Goal: Task Accomplishment & Management: Manage account settings

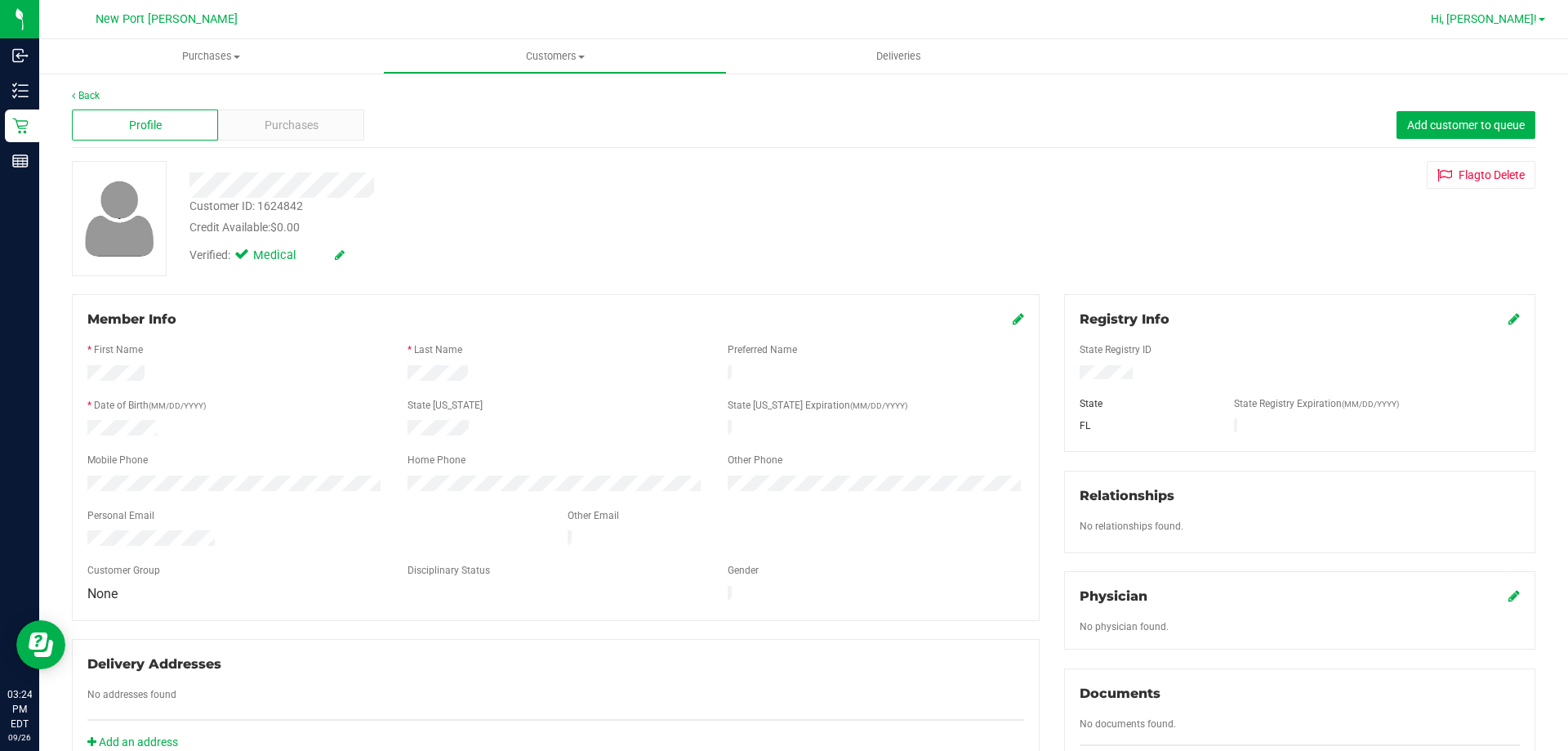
click at [1495, 15] on span "Hi, [PERSON_NAME]!" at bounding box center [1484, 19] width 106 height 13
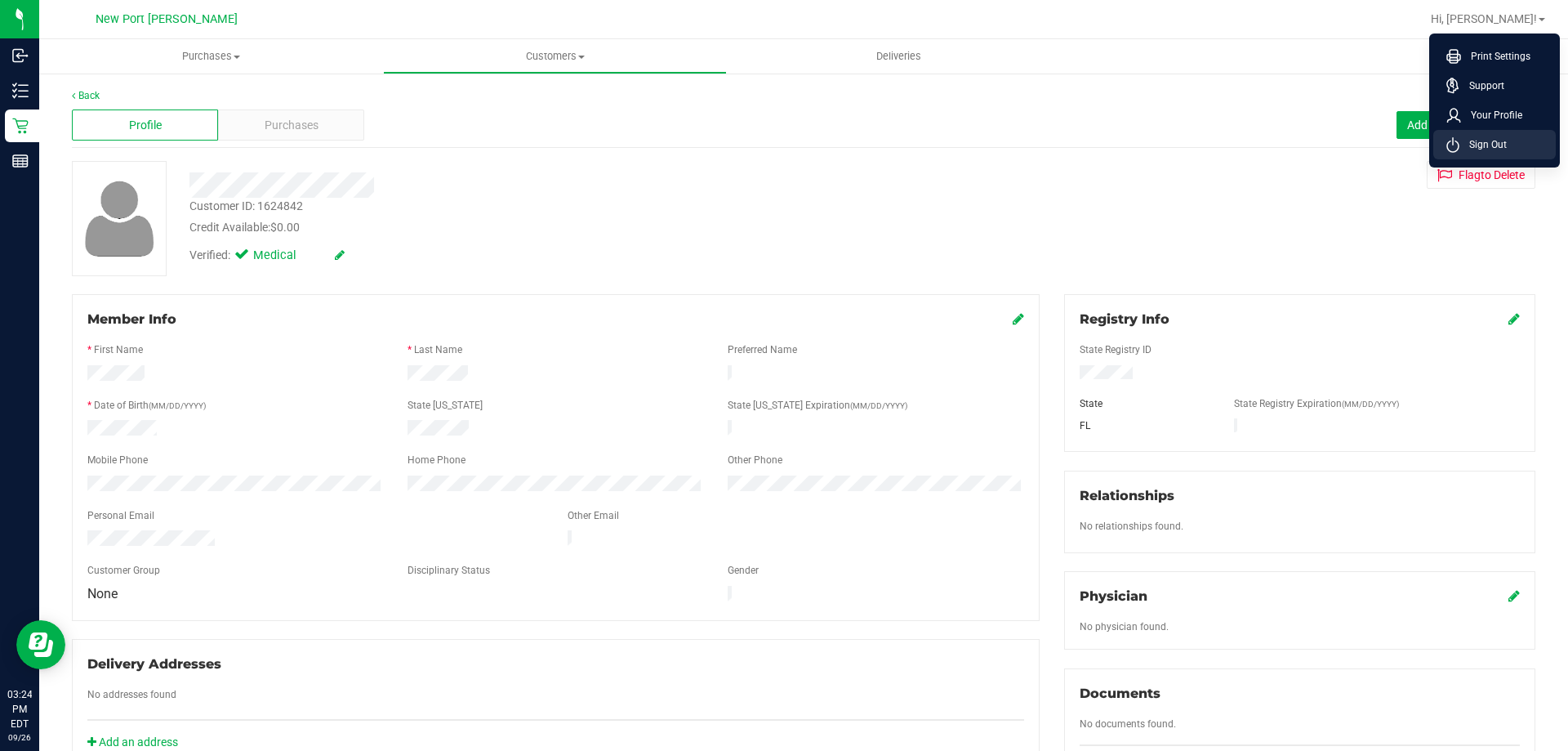
click at [1471, 135] on li "Sign Out" at bounding box center [1494, 145] width 123 height 29
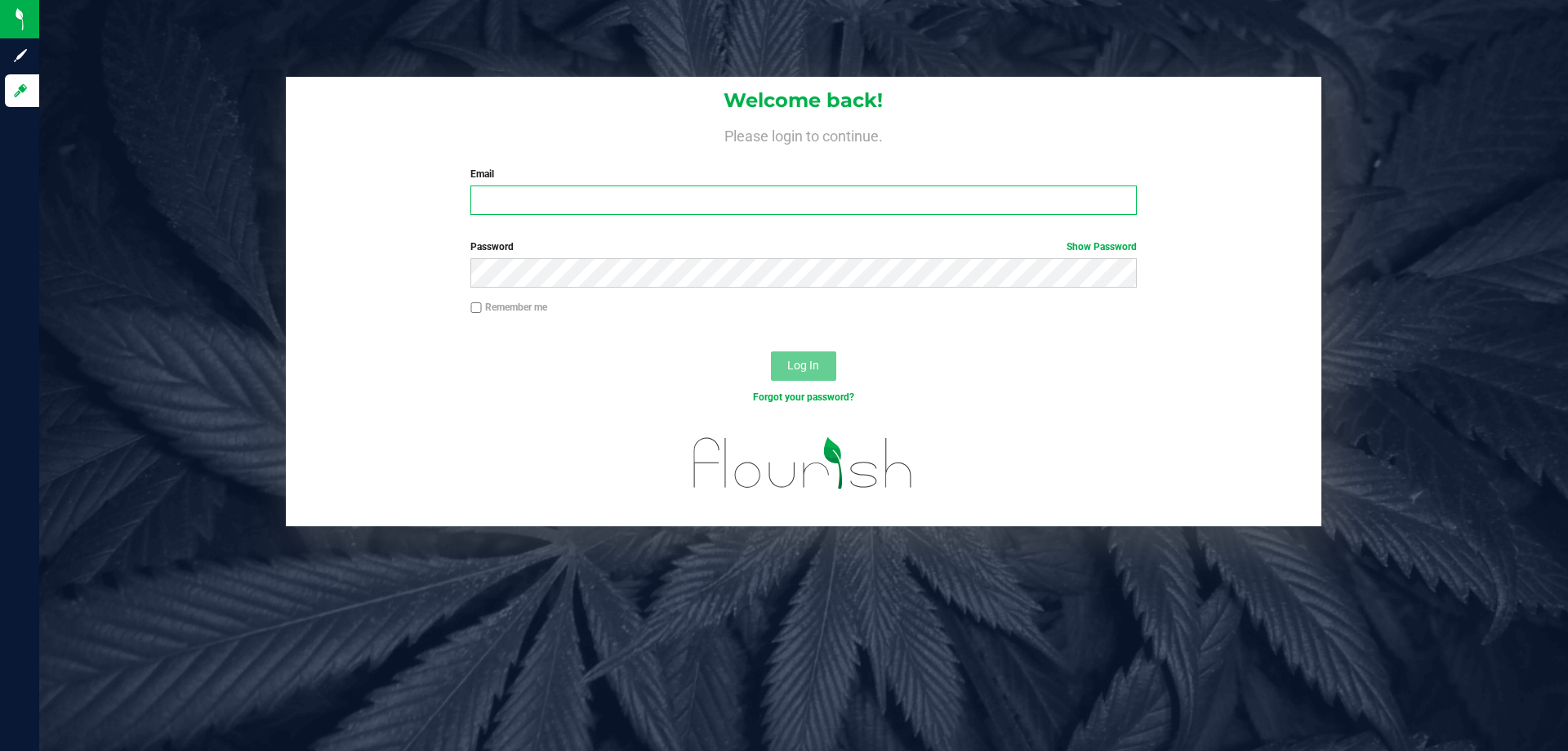
click at [488, 190] on input "Email" at bounding box center [803, 200] width 666 height 29
type input "[EMAIL_ADDRESS][DOMAIN_NAME]"
click at [771, 351] on button "Log In" at bounding box center [803, 366] width 65 height 29
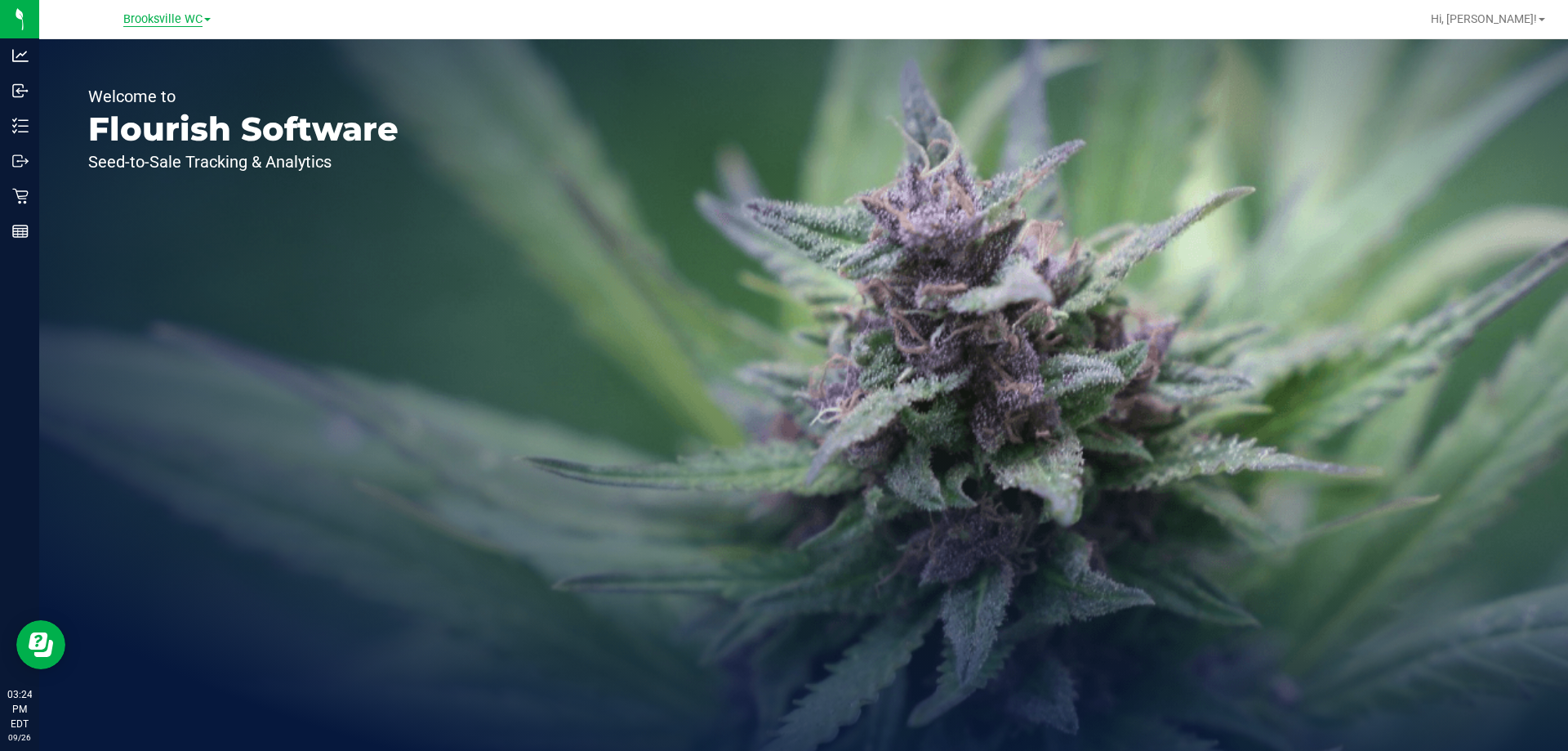
click at [146, 17] on span "Brooksville WC" at bounding box center [163, 20] width 79 height 15
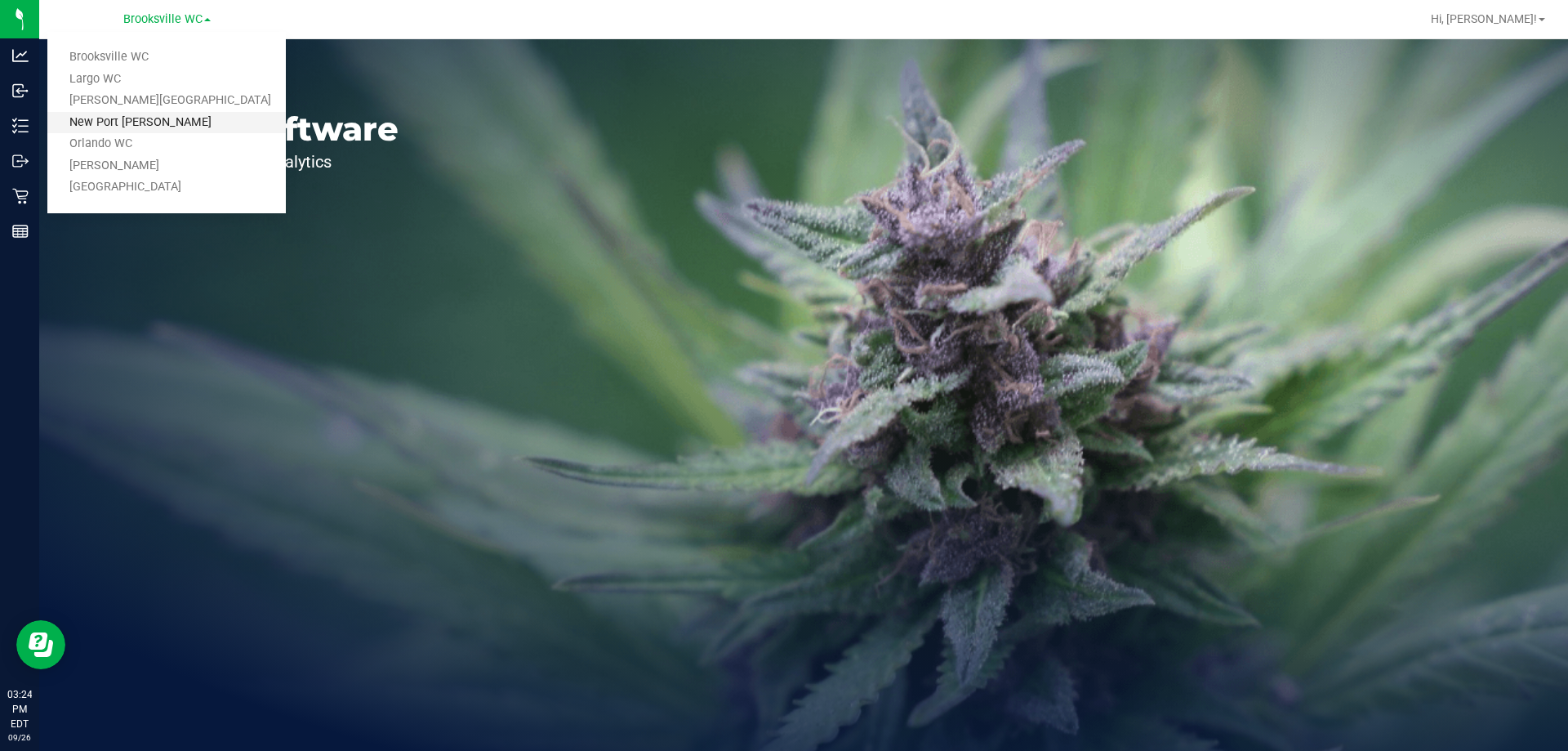
click at [148, 120] on link "New Port [PERSON_NAME]" at bounding box center [167, 123] width 239 height 22
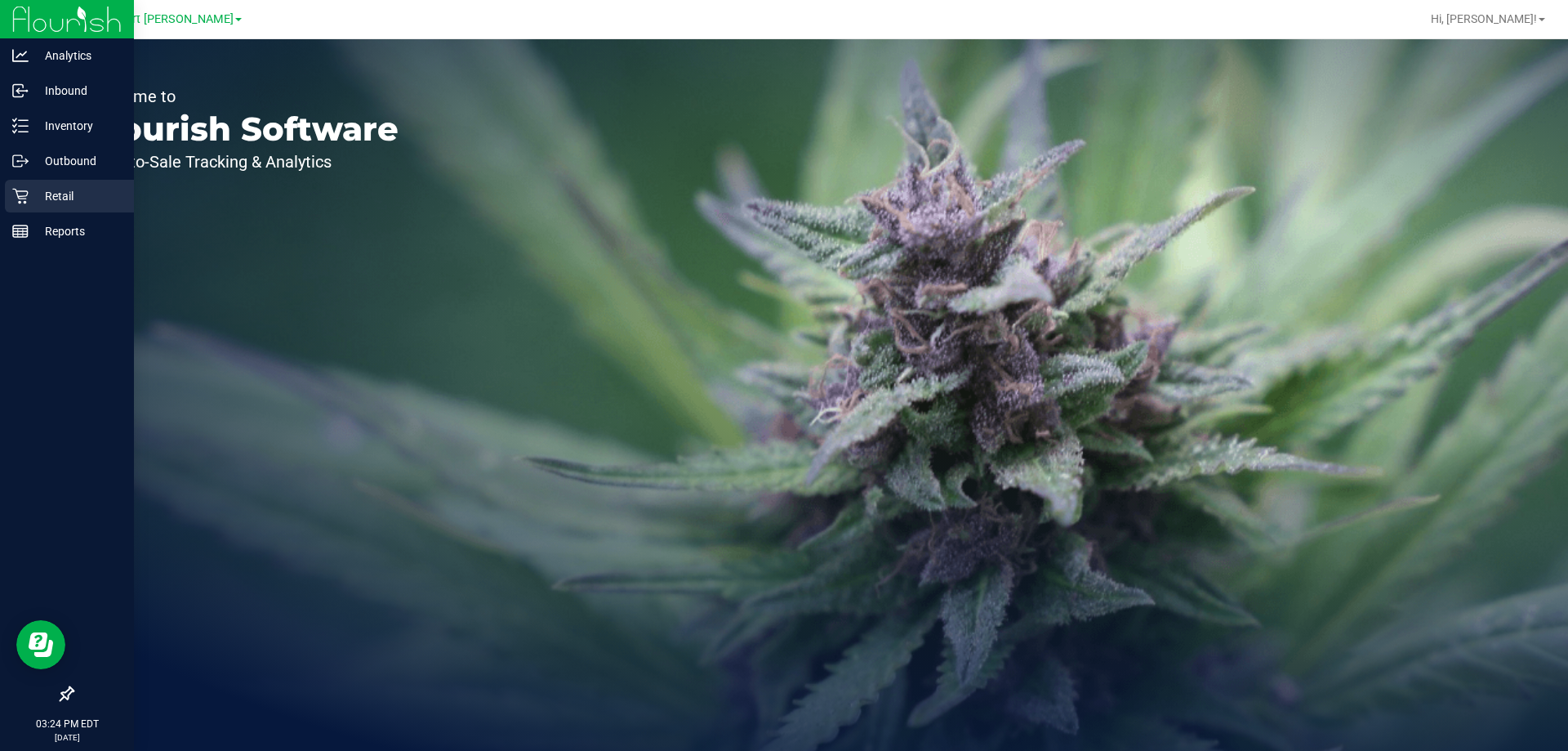
click at [47, 197] on p "Retail" at bounding box center [78, 196] width 98 height 20
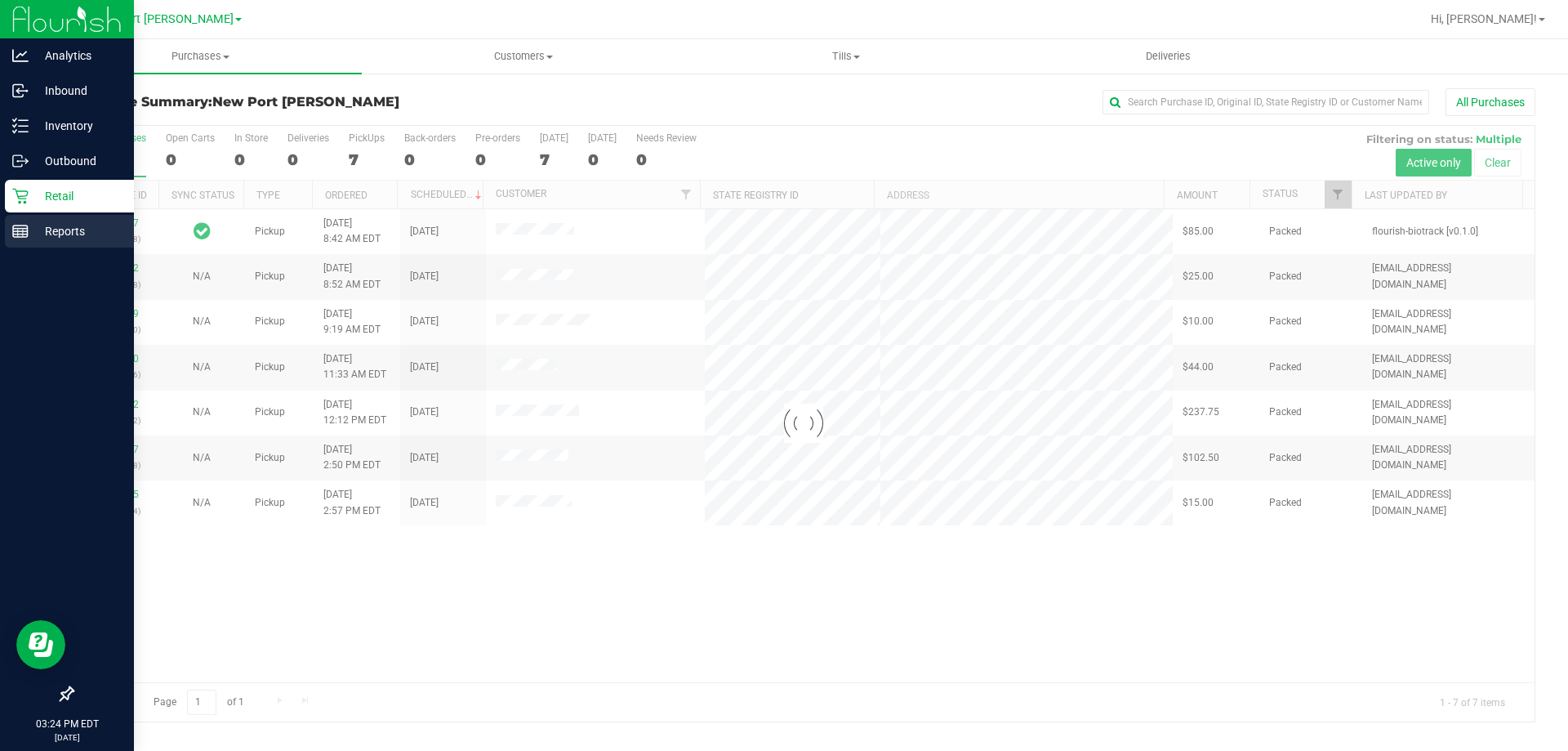
click at [20, 225] on icon at bounding box center [20, 232] width 16 height 16
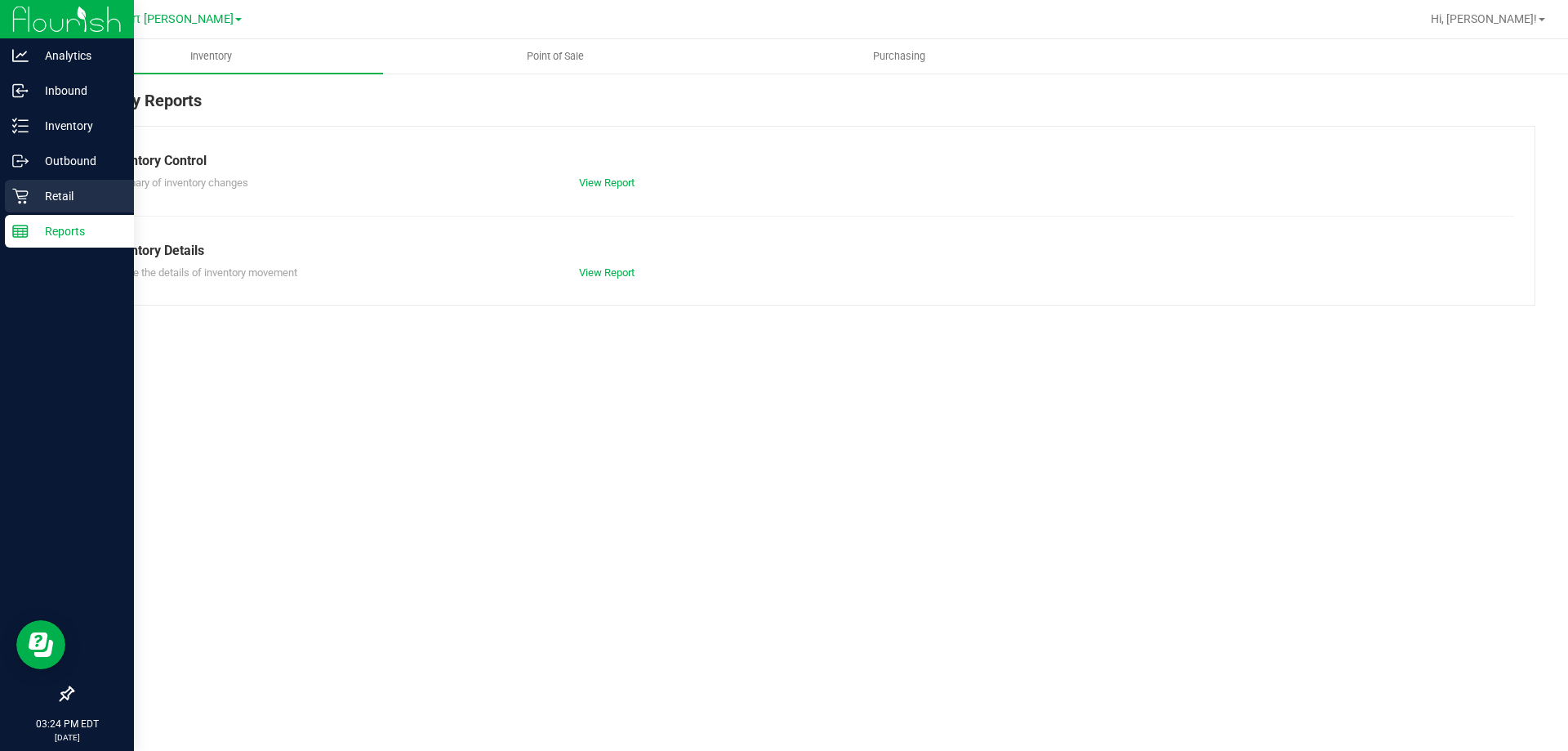
click at [79, 191] on p "Retail" at bounding box center [78, 196] width 98 height 20
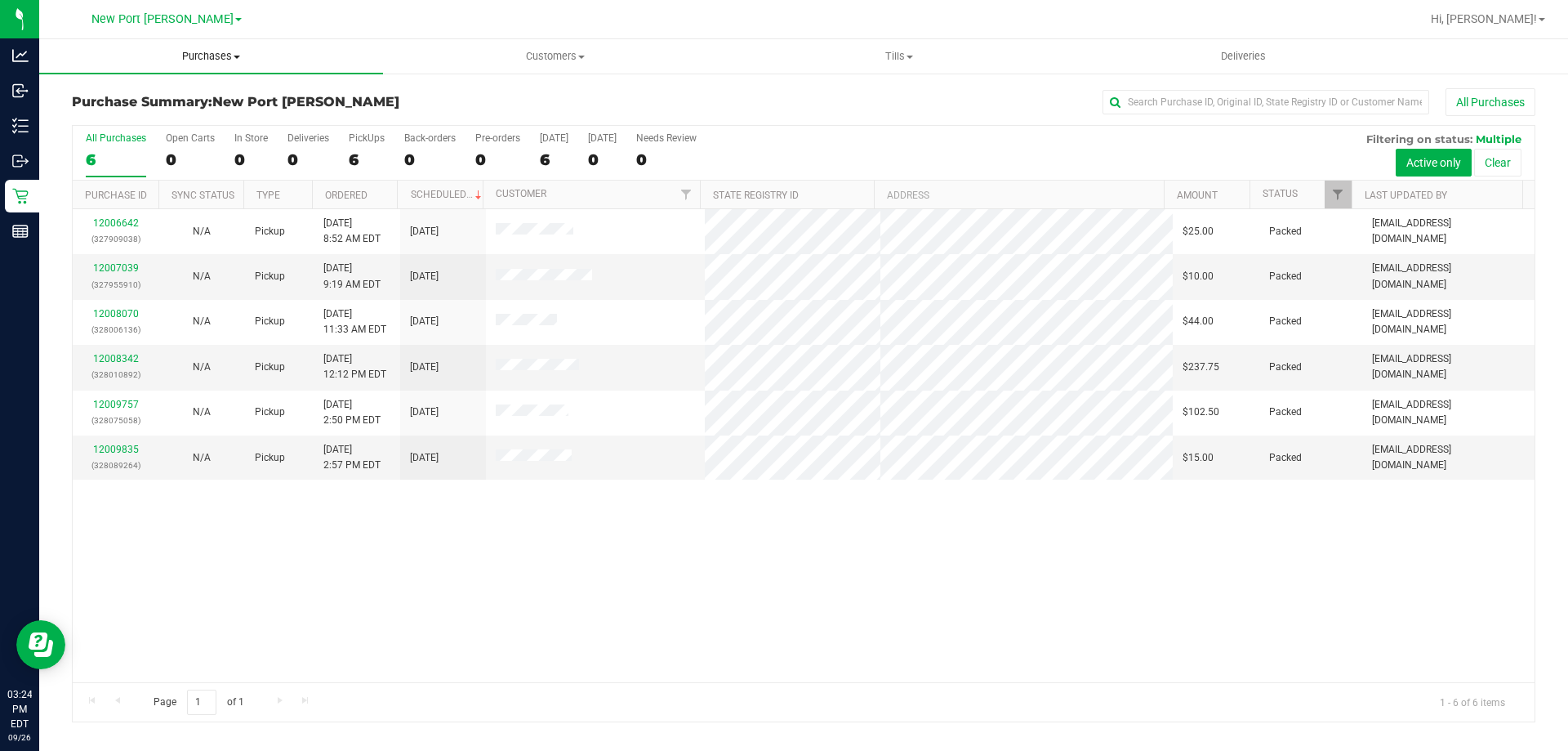
click at [239, 64] on uib-tab-heading "Purchases Summary of purchases Fulfillment All purchases" at bounding box center [211, 56] width 344 height 34
click at [94, 119] on span "Fulfillment" at bounding box center [90, 118] width 101 height 14
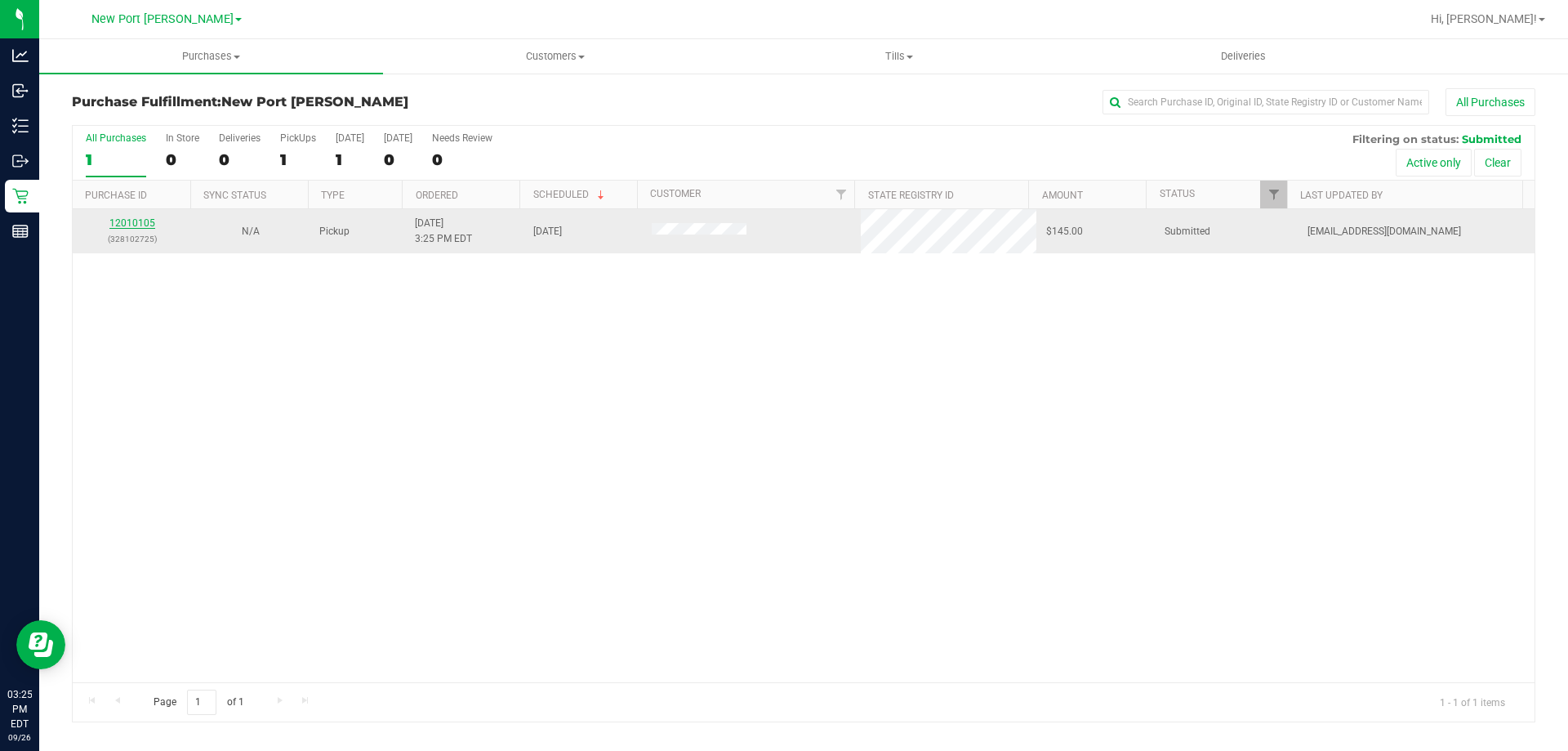
click at [153, 224] on link "12010105" at bounding box center [133, 223] width 46 height 11
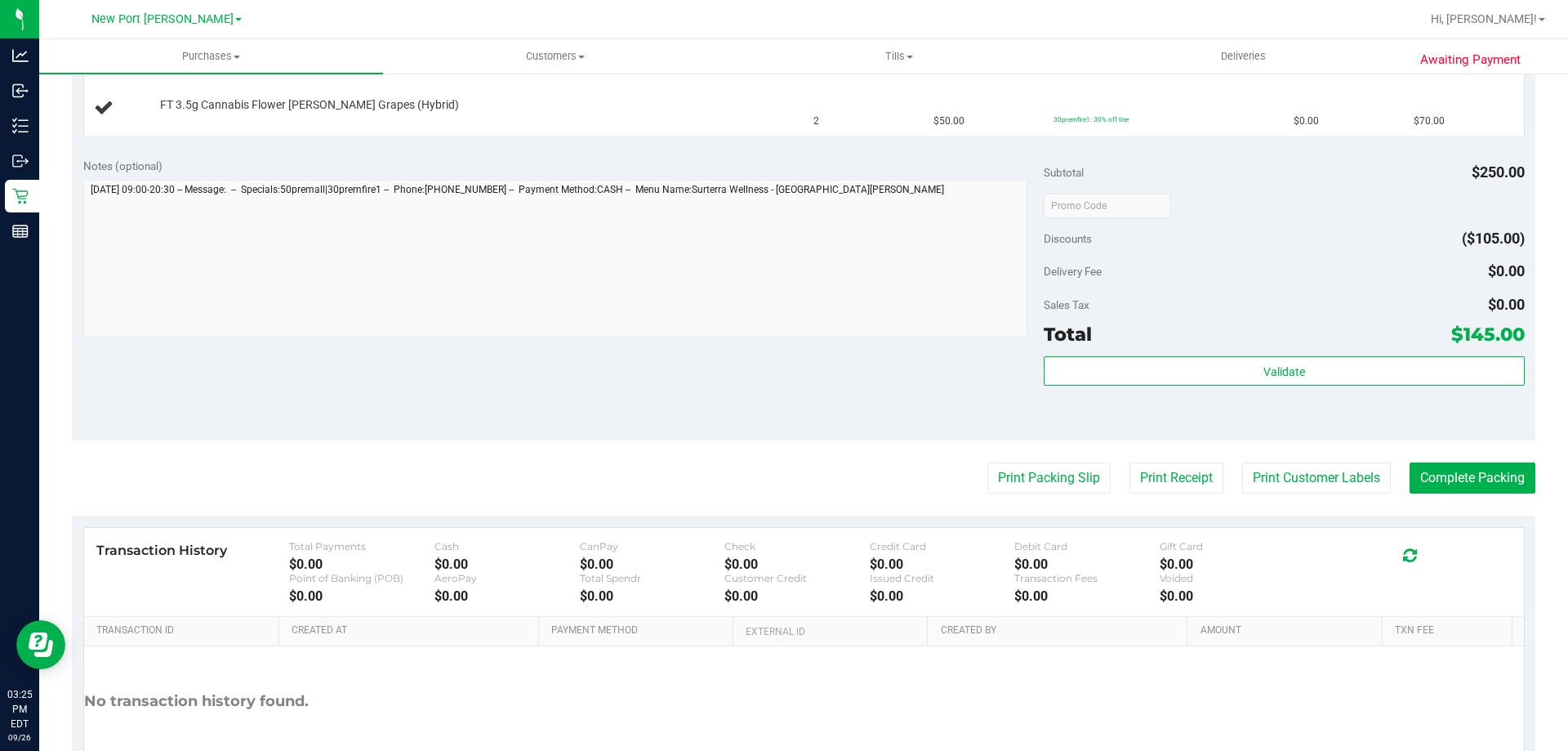
scroll to position [572, 0]
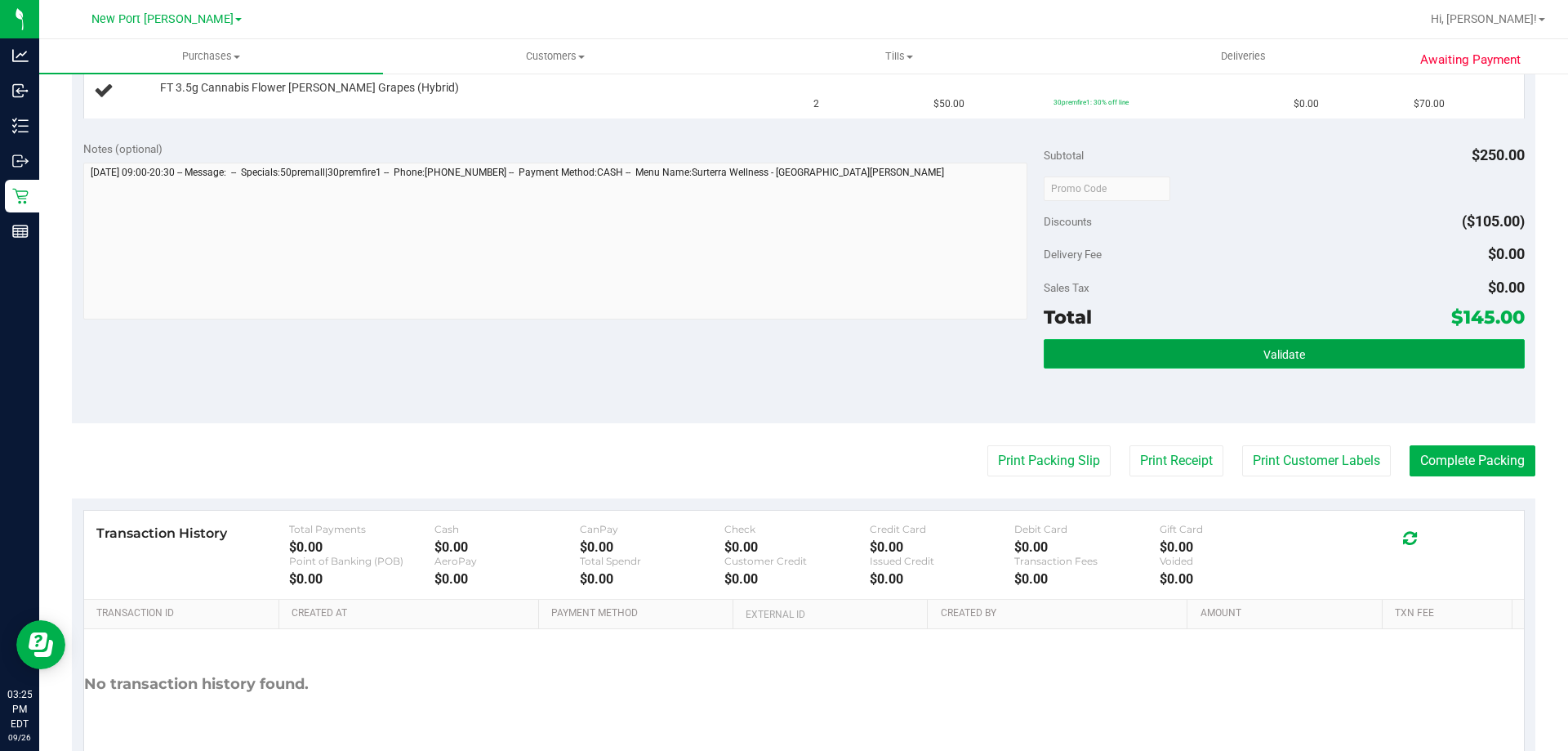
click at [1082, 351] on button "Validate" at bounding box center [1283, 353] width 480 height 29
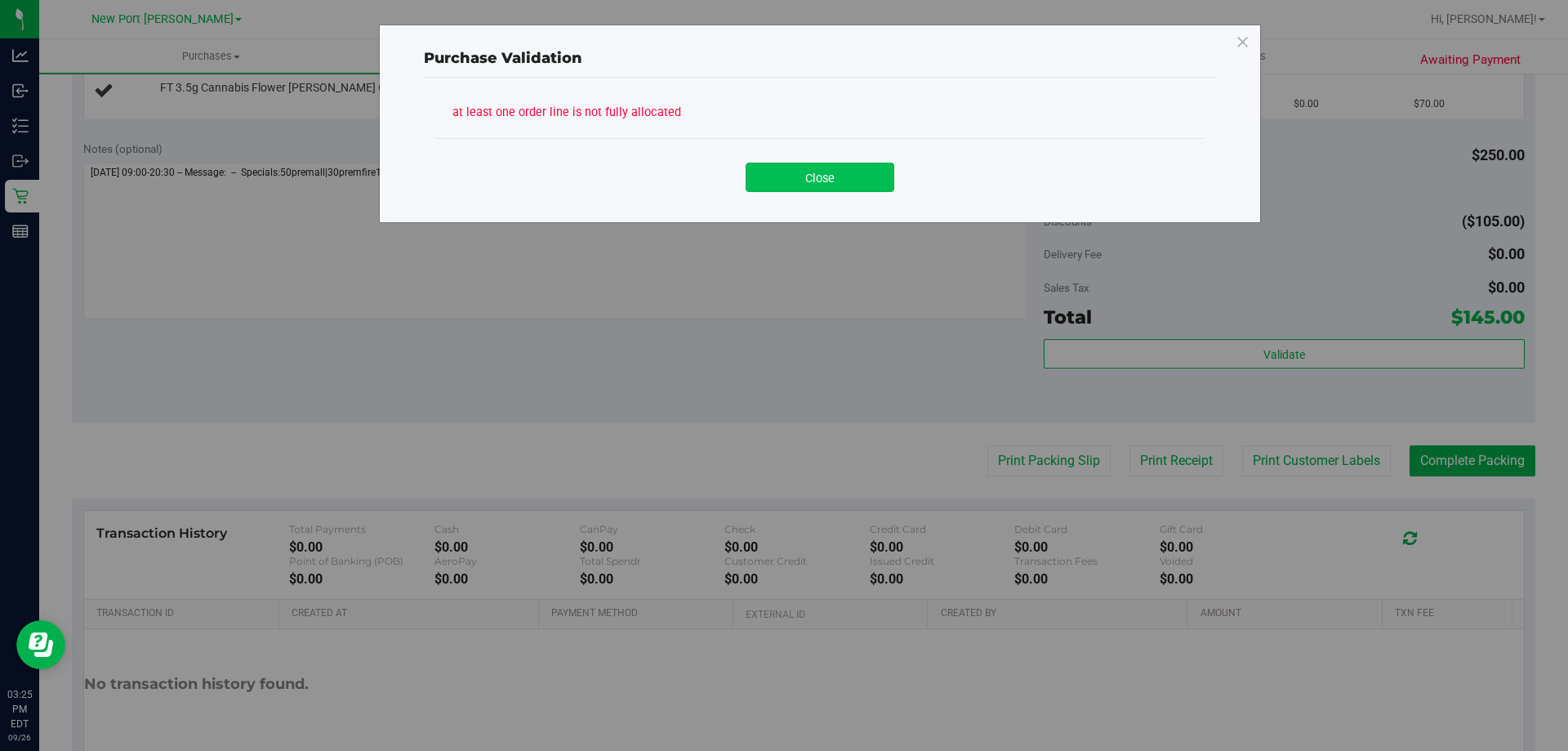
click at [824, 177] on button "Close" at bounding box center [820, 178] width 149 height 29
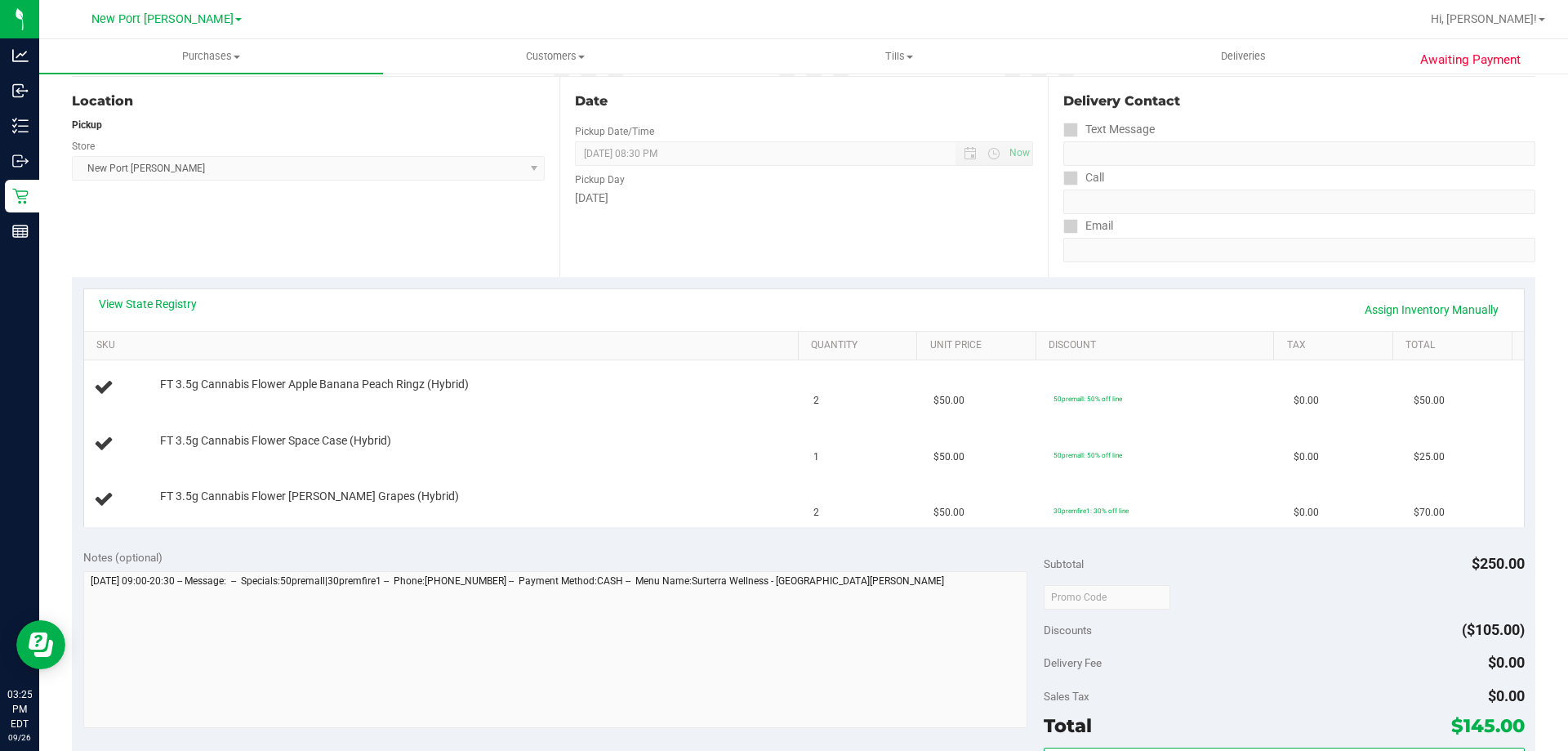
scroll to position [0, 0]
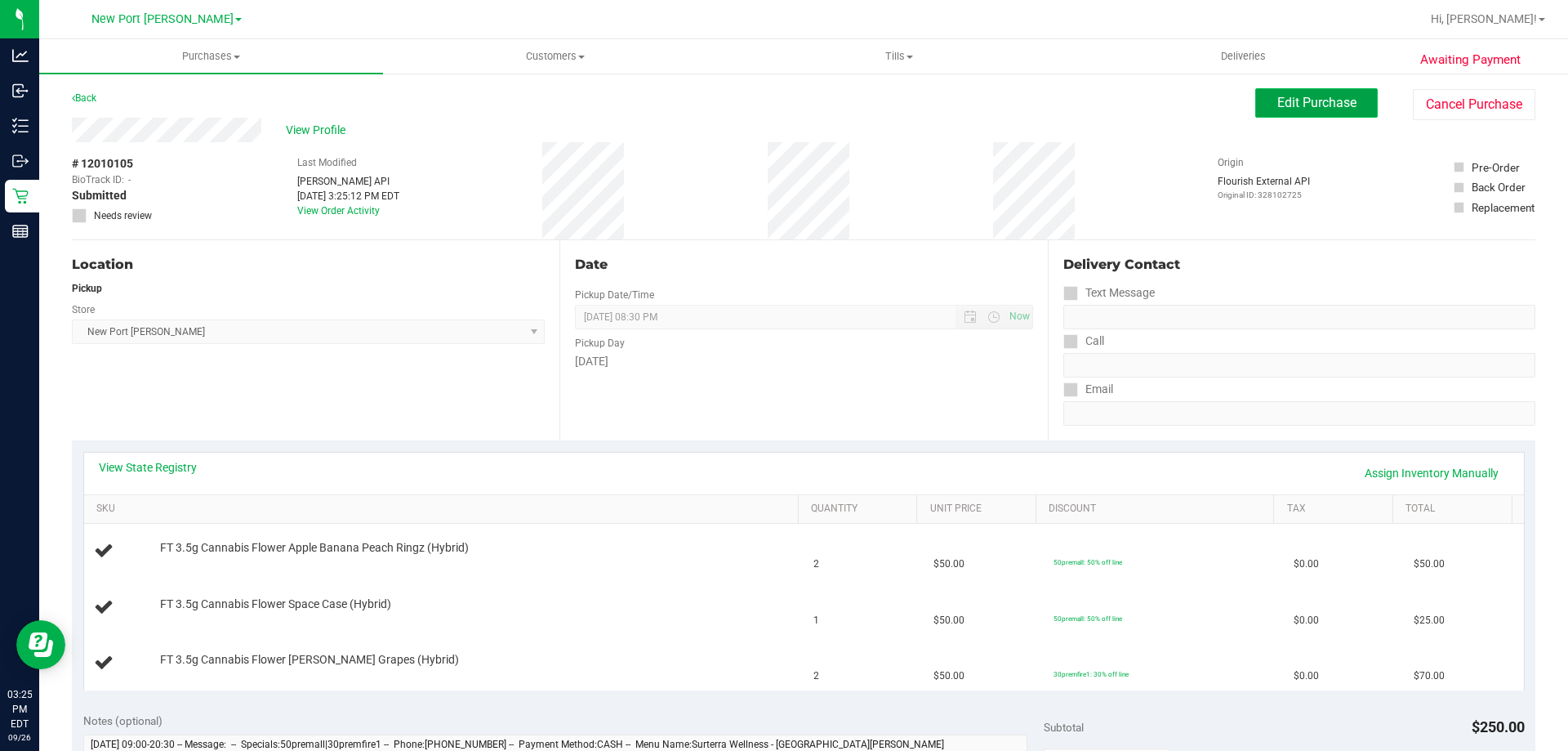
click at [1302, 90] on button "Edit Purchase" at bounding box center [1316, 103] width 123 height 29
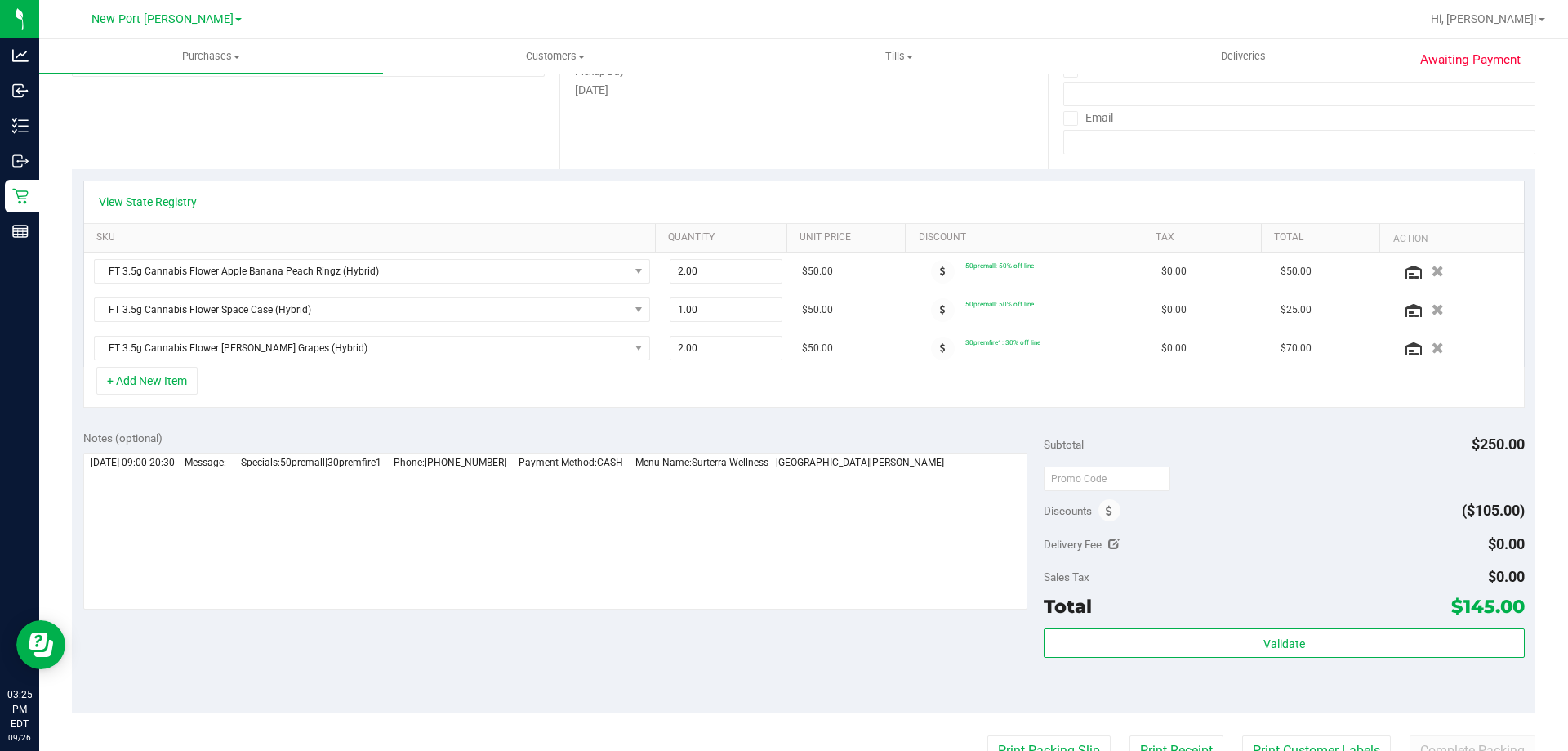
scroll to position [326, 0]
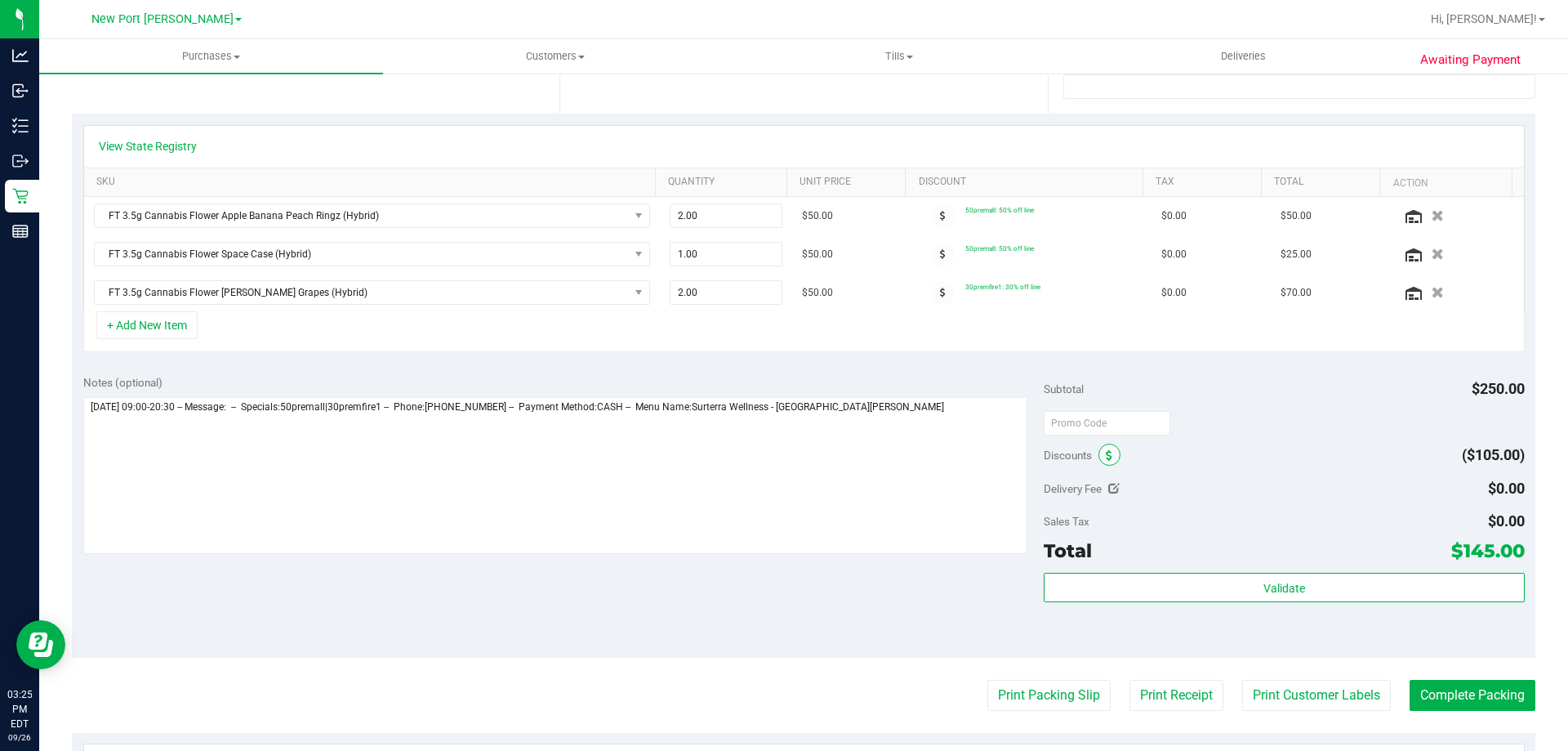
click at [1106, 452] on icon at bounding box center [1109, 456] width 7 height 11
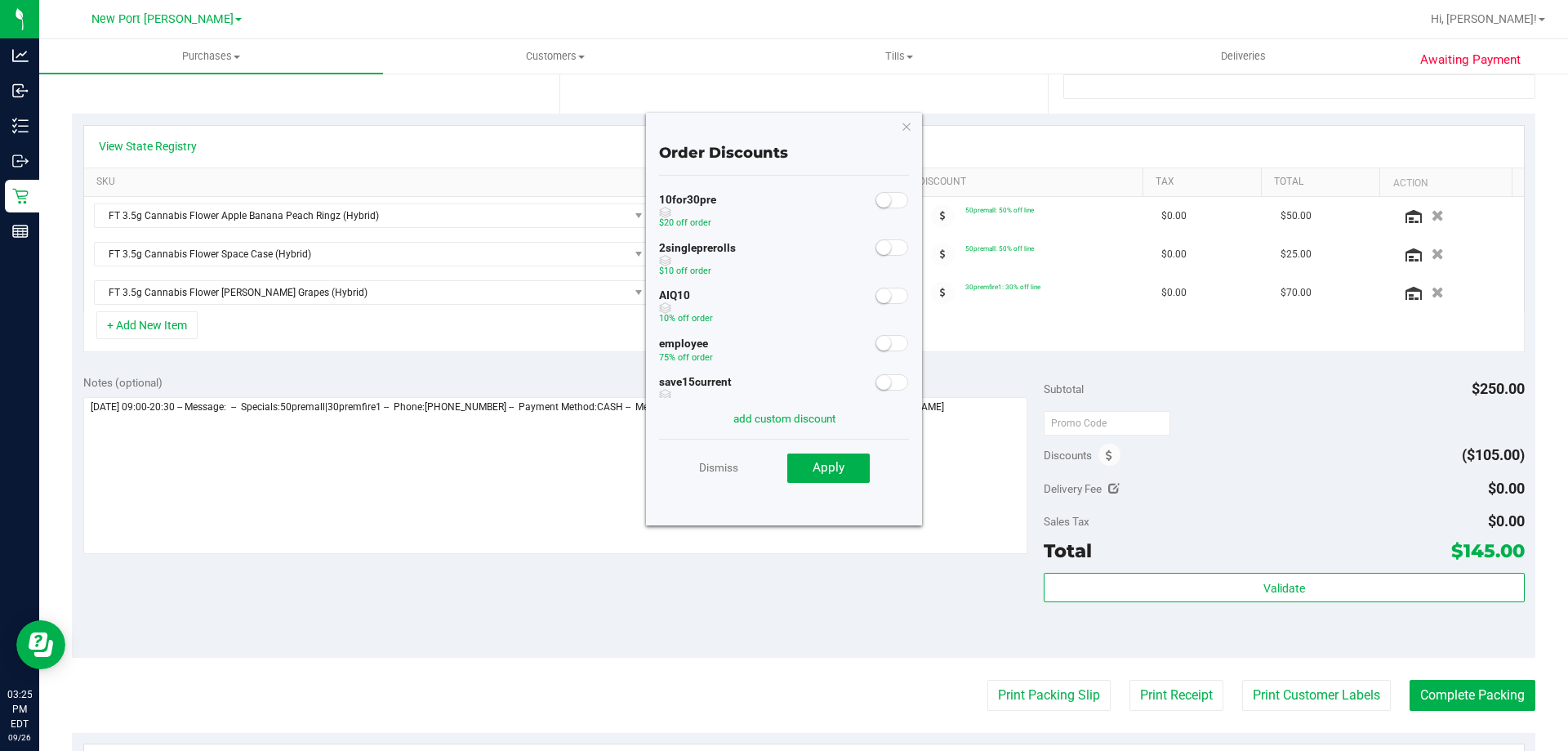
click at [876, 348] on small at bounding box center [883, 343] width 15 height 15
click at [789, 393] on div "save15current $15 off order" at bounding box center [784, 416] width 250 height 48
click at [828, 479] on button "Apply" at bounding box center [828, 468] width 83 height 29
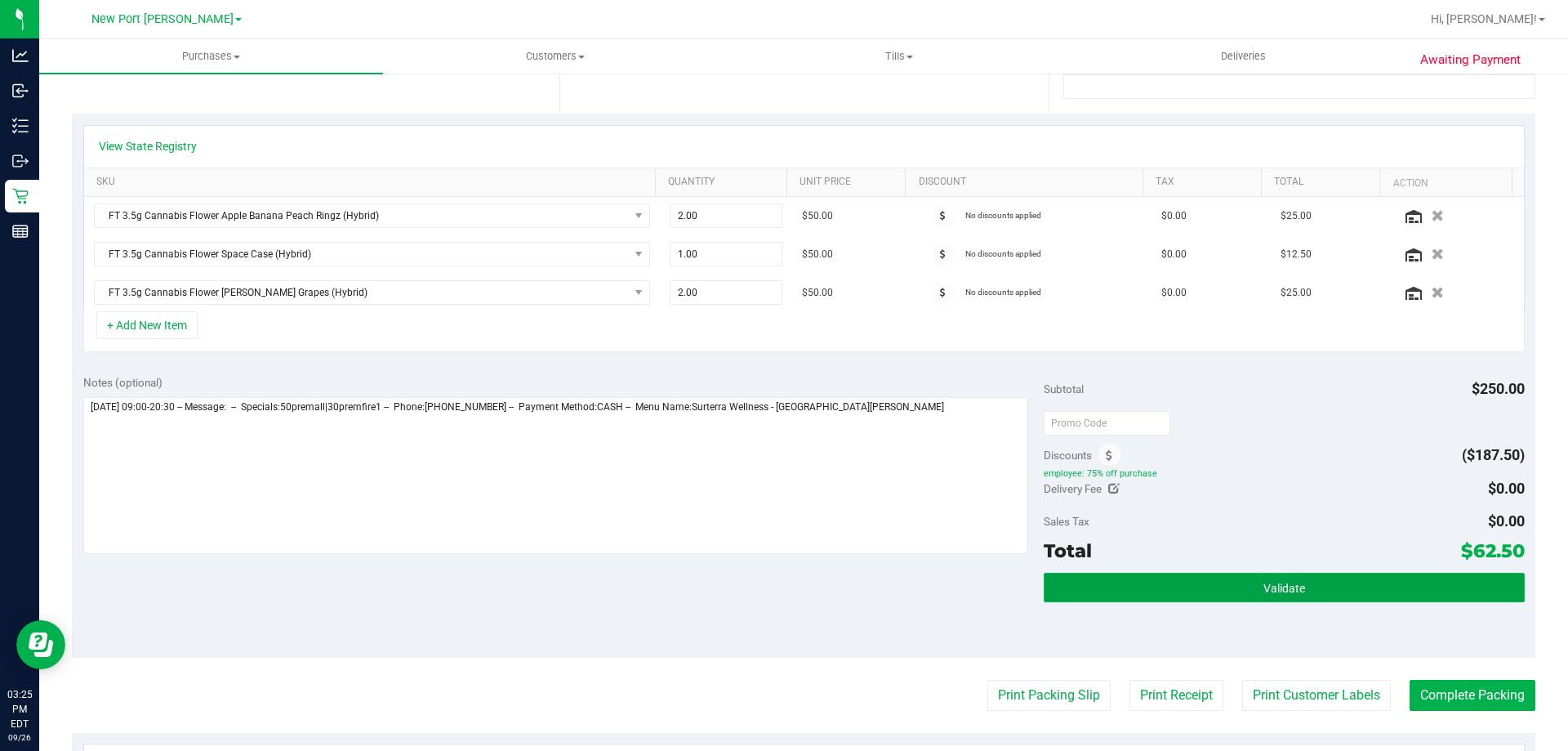
click at [1139, 588] on button "Validate" at bounding box center [1283, 587] width 480 height 29
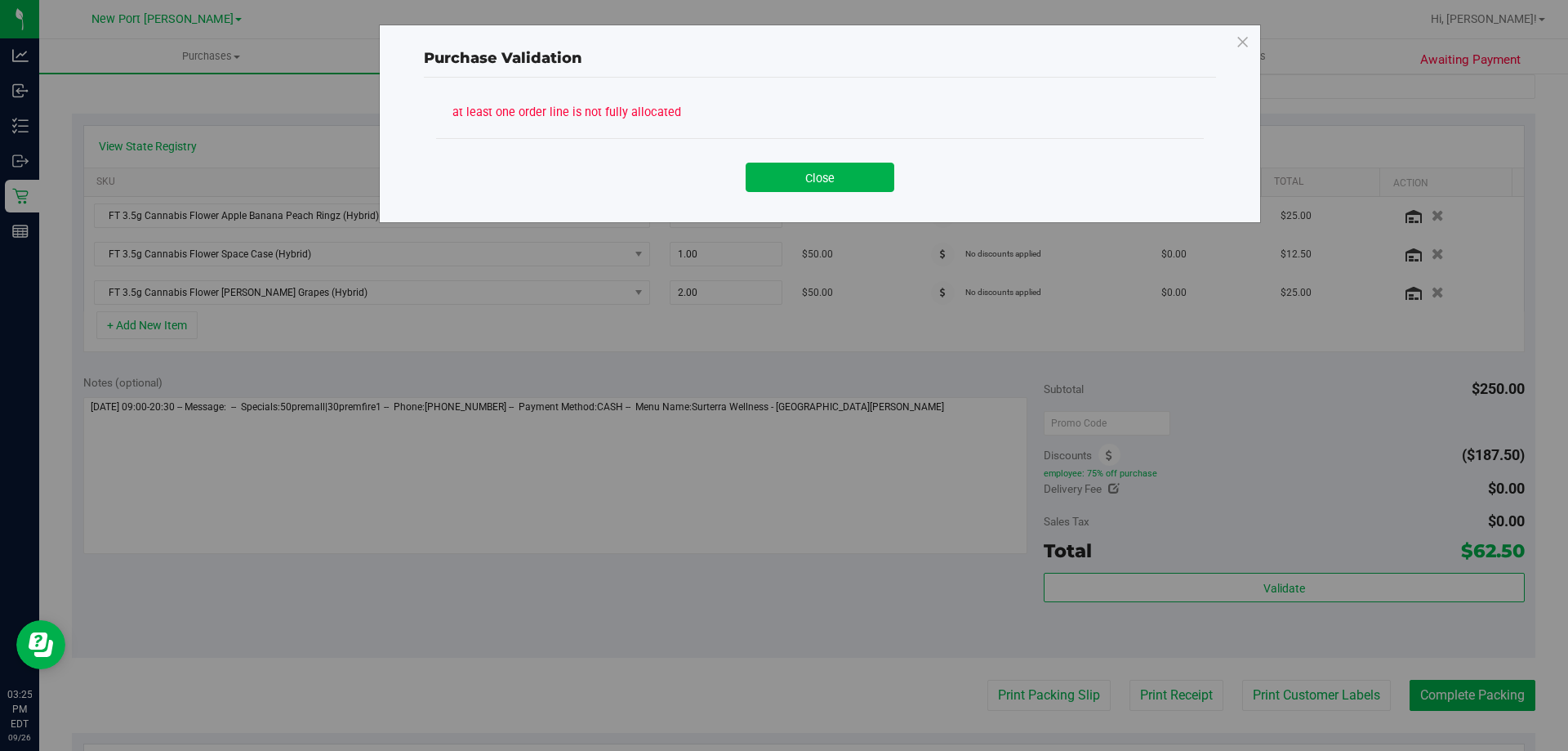
click at [792, 193] on div "Close" at bounding box center [820, 171] width 767 height 66
click at [811, 160] on div "Close" at bounding box center [820, 172] width 744 height 41
click at [814, 164] on button "Close" at bounding box center [820, 178] width 149 height 29
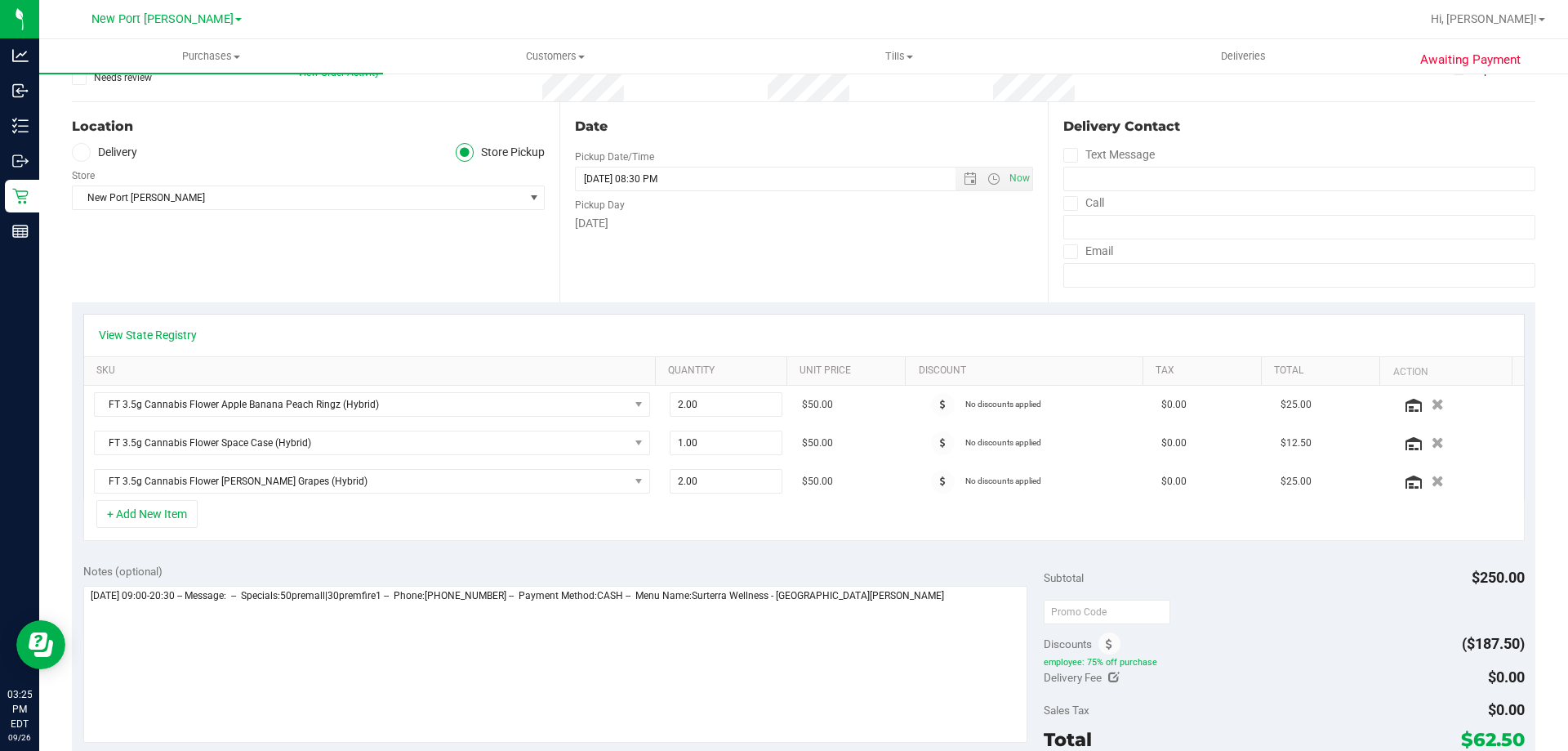
scroll to position [0, 0]
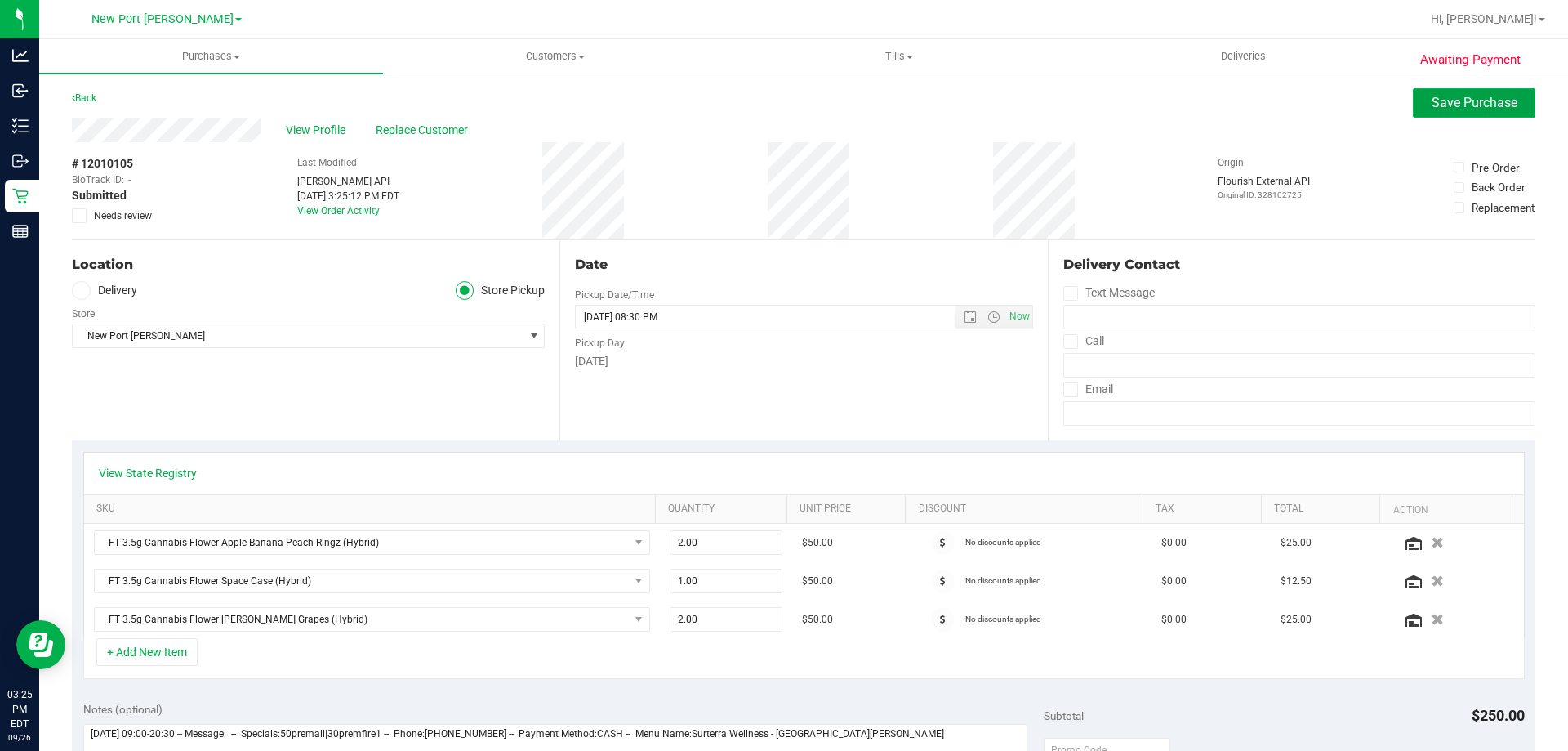
click at [1473, 107] on span "Save Purchase" at bounding box center [1474, 102] width 86 height 16
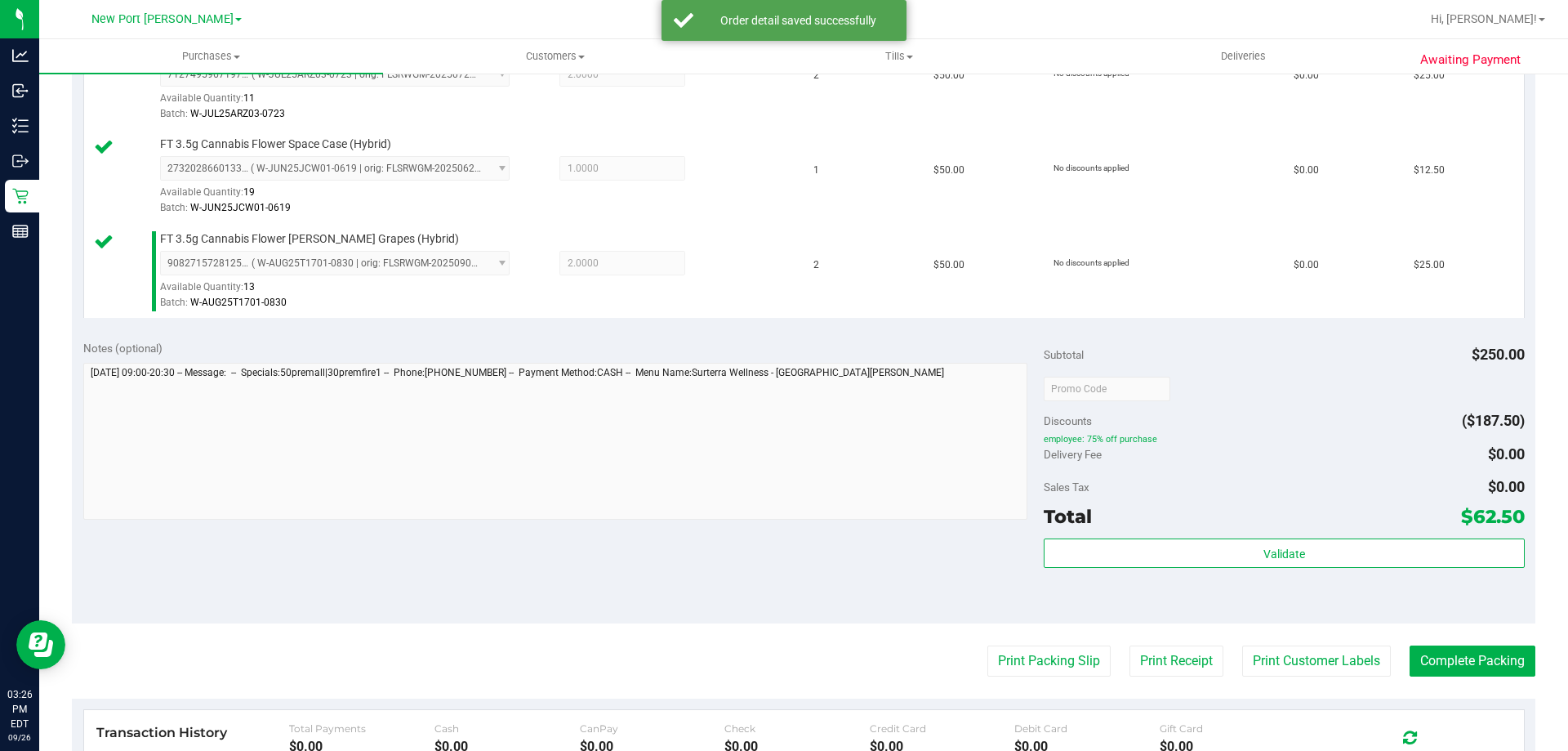
scroll to position [490, 0]
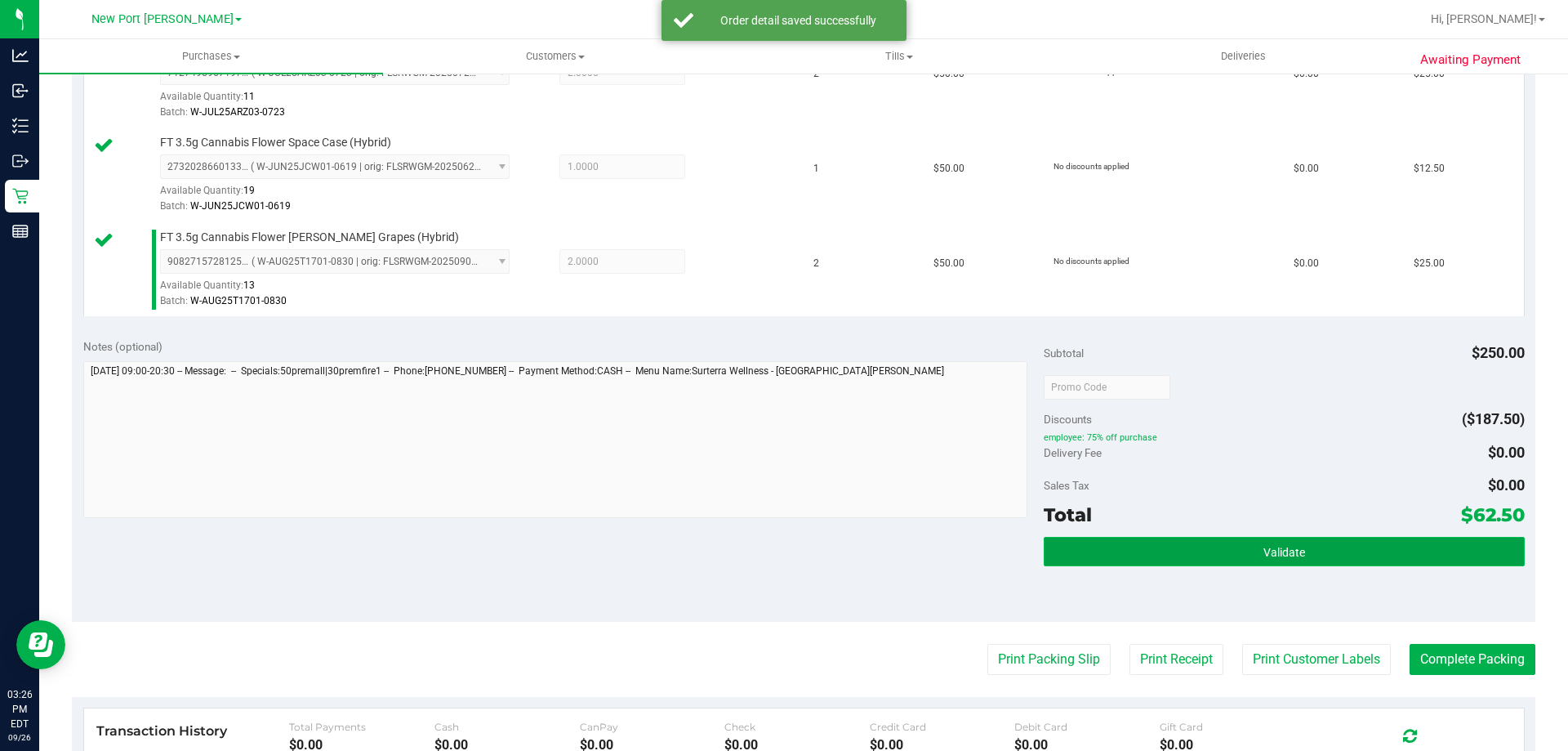
click at [1293, 564] on button "Validate" at bounding box center [1283, 551] width 480 height 29
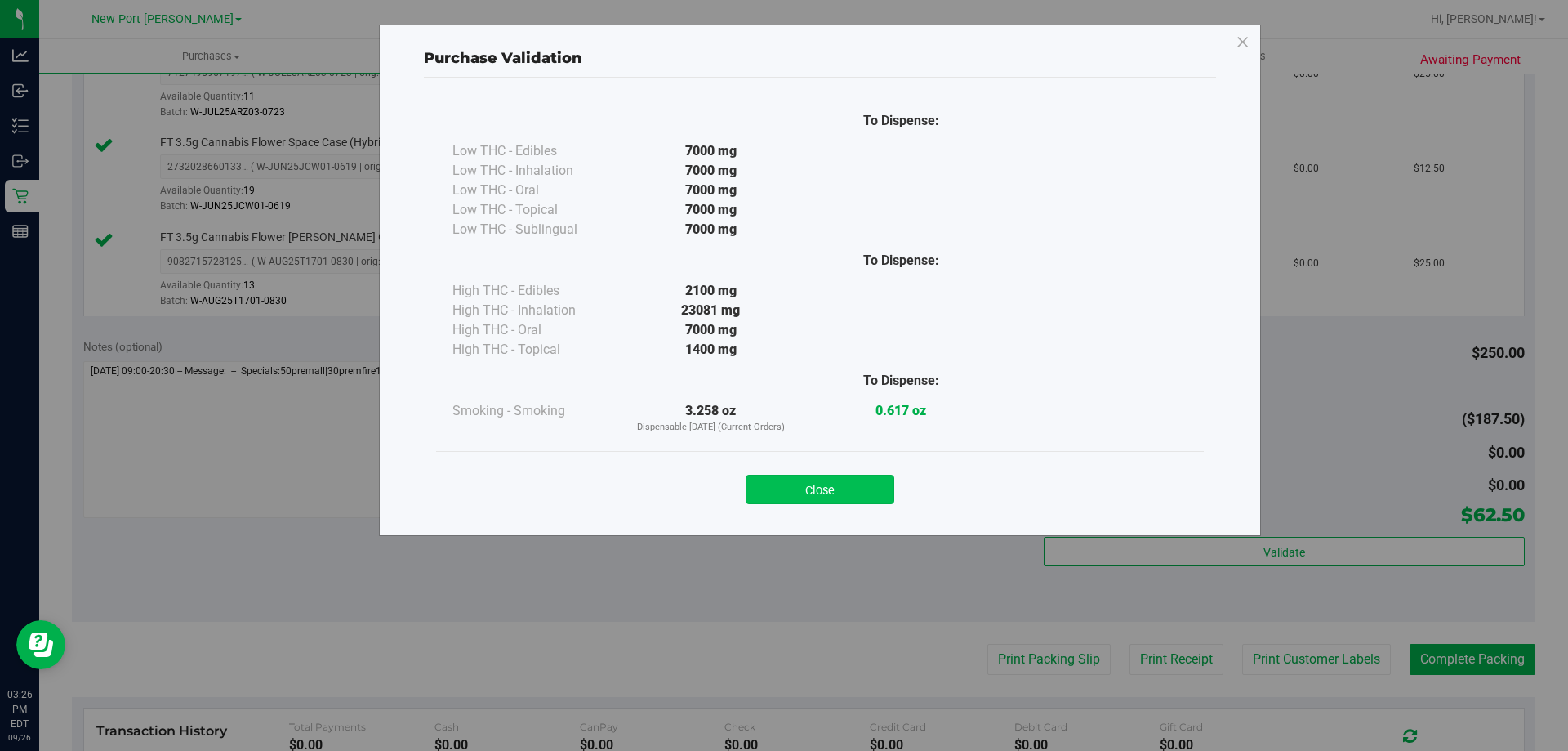
click at [882, 501] on button "Close" at bounding box center [820, 489] width 149 height 29
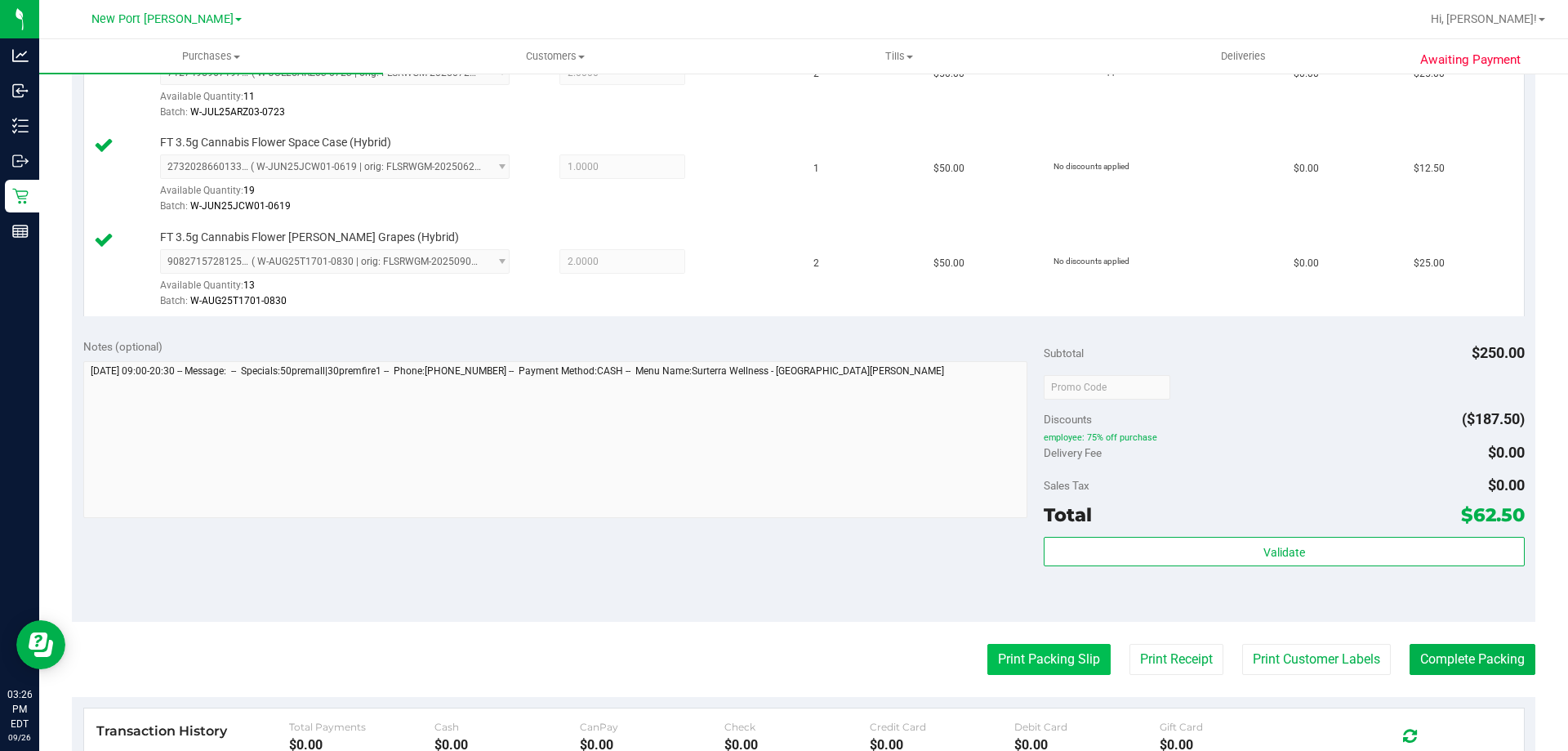
click at [1031, 653] on button "Print Packing Slip" at bounding box center [1049, 659] width 124 height 31
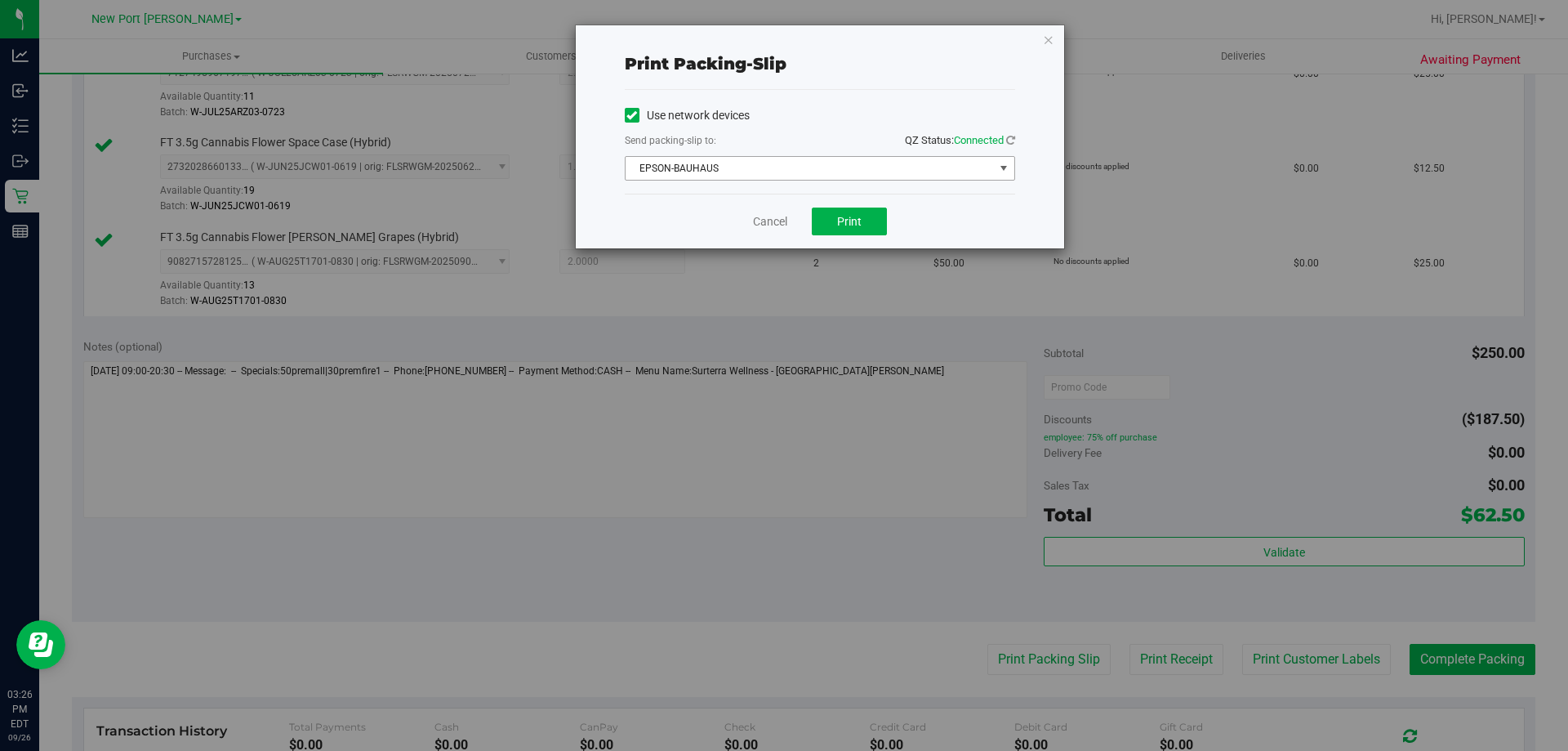
click at [848, 169] on span "EPSON-BAUHAUS" at bounding box center [810, 169] width 368 height 23
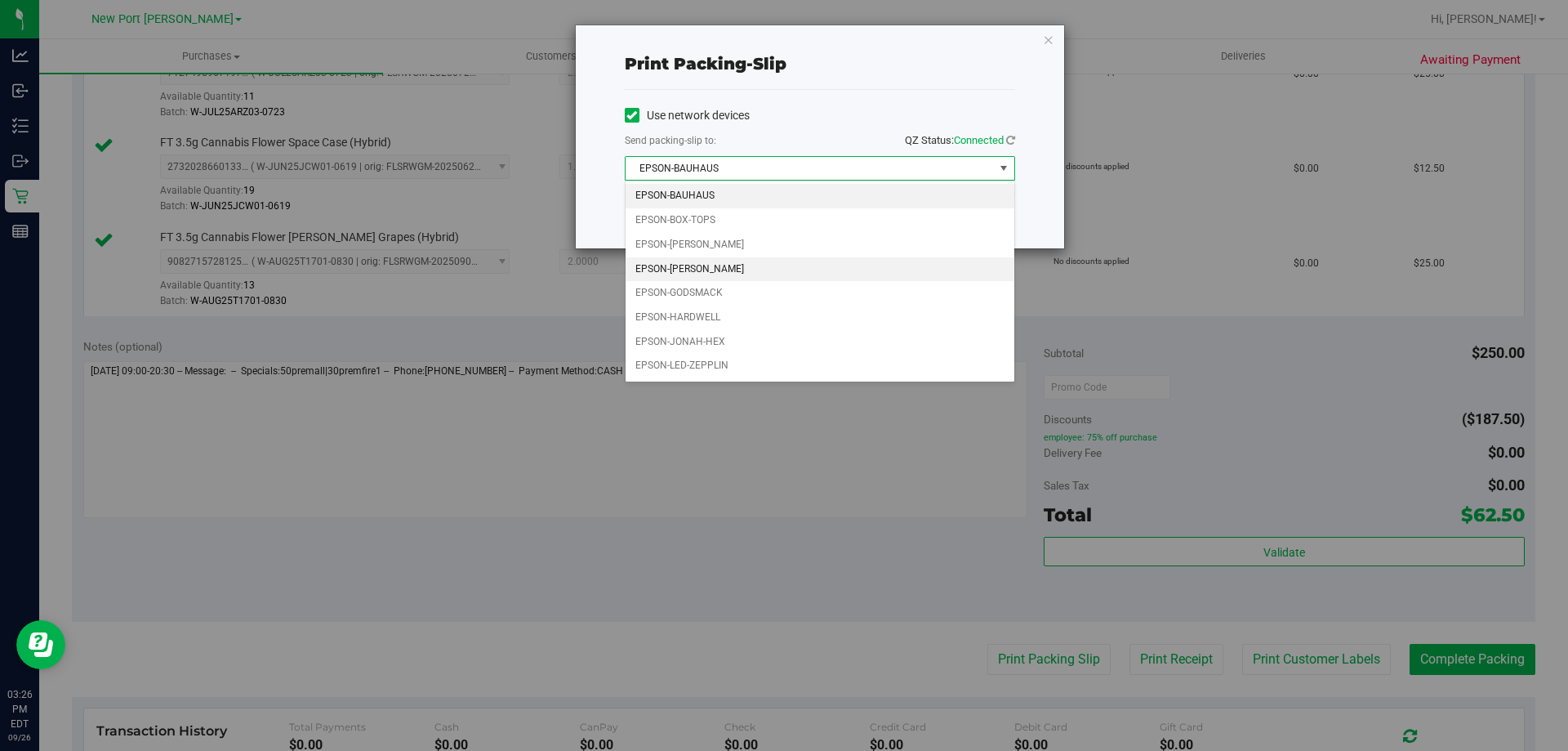
click at [744, 262] on li "EPSON-[PERSON_NAME]" at bounding box center [820, 269] width 389 height 25
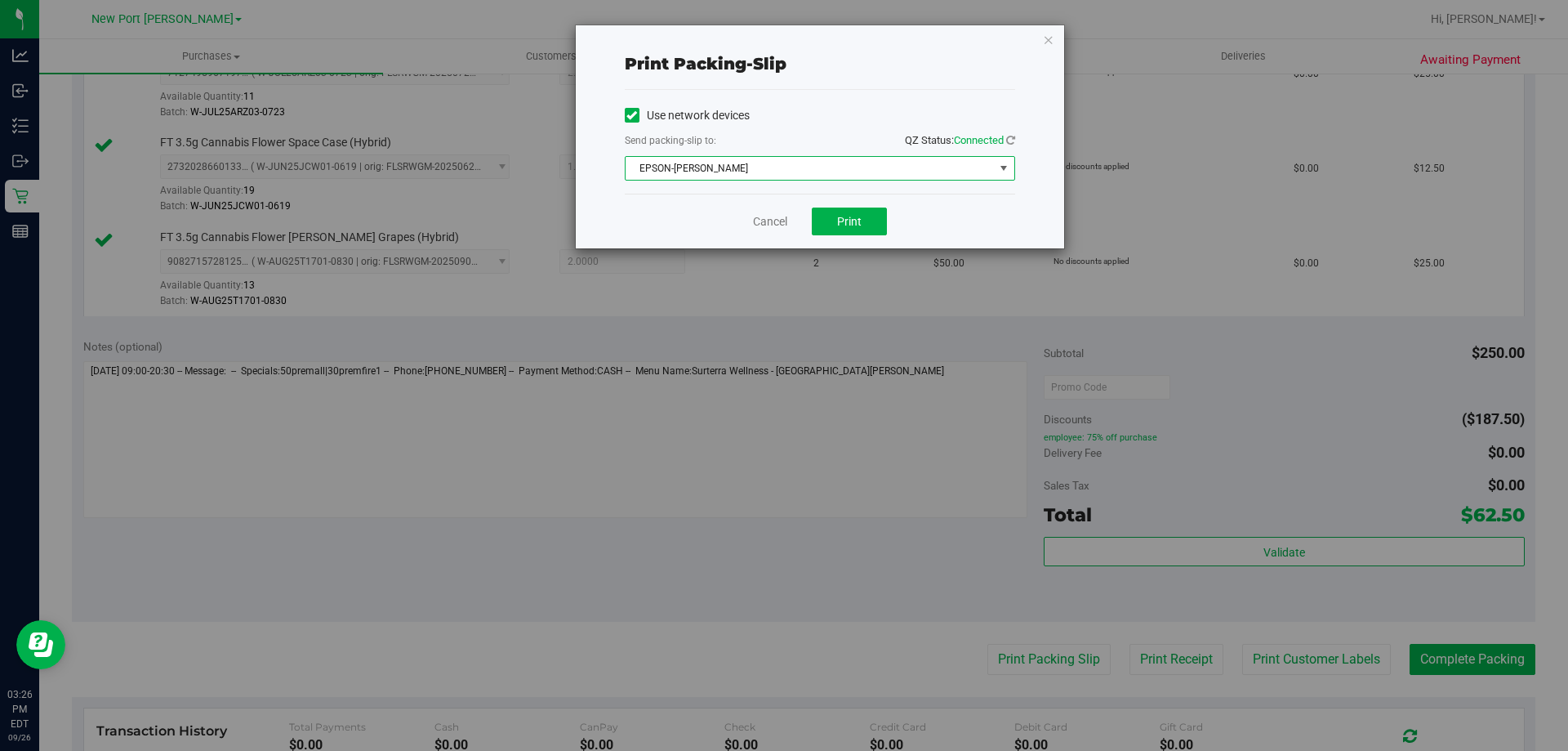
click at [794, 119] on div "Use network devices" at bounding box center [820, 115] width 390 height 25
click at [777, 214] on link "Cancel" at bounding box center [770, 222] width 34 height 17
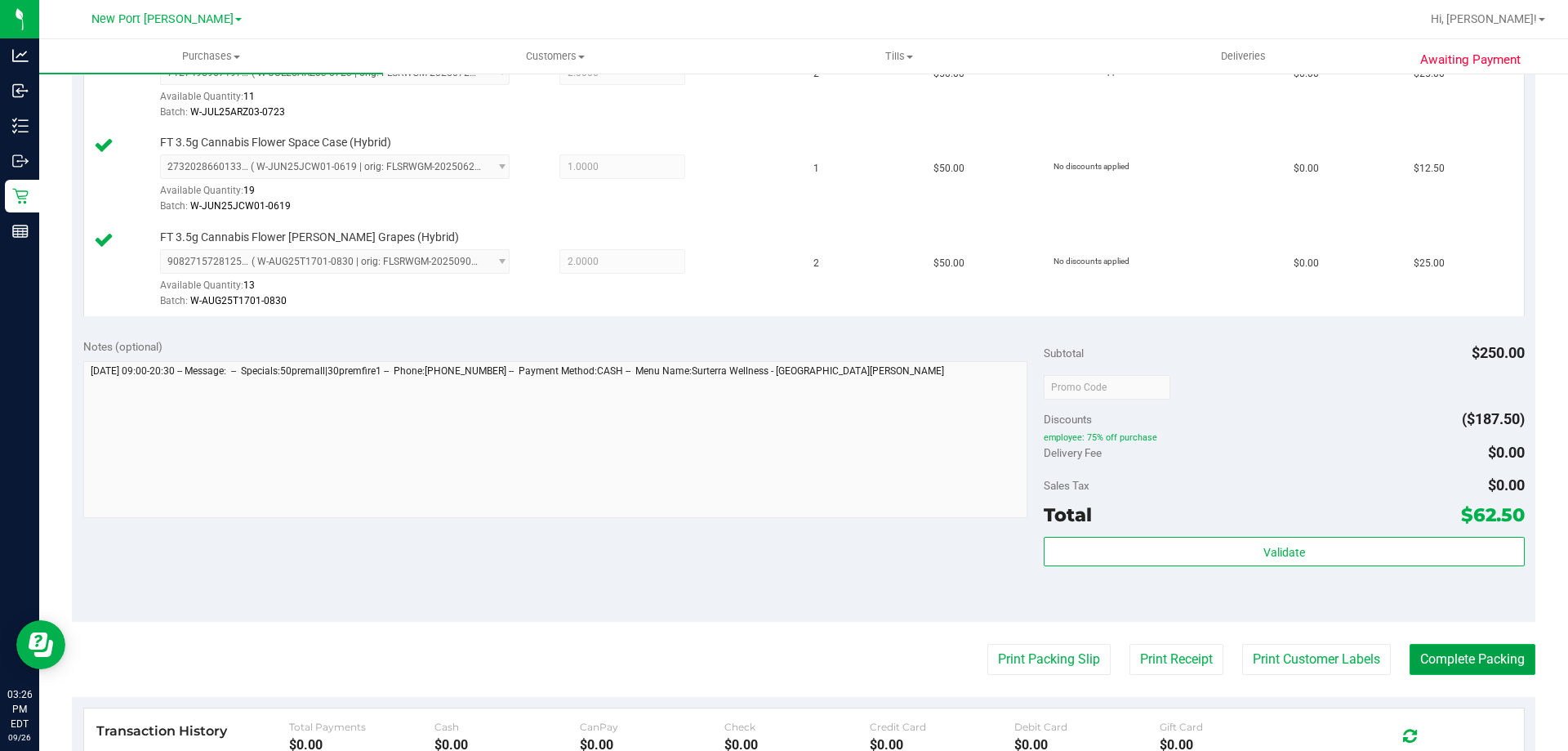
click at [1425, 648] on button "Complete Packing" at bounding box center [1472, 659] width 126 height 31
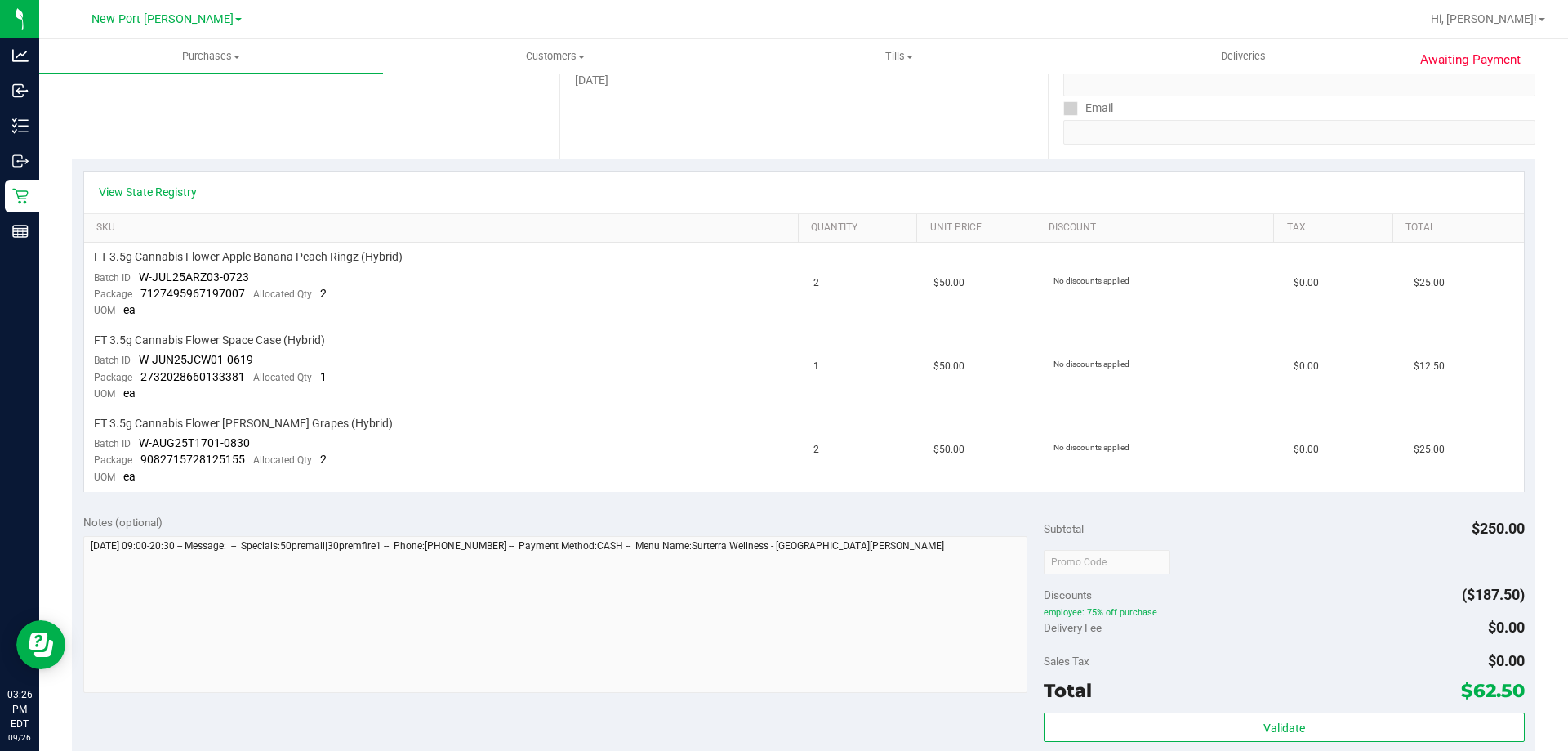
scroll to position [572, 0]
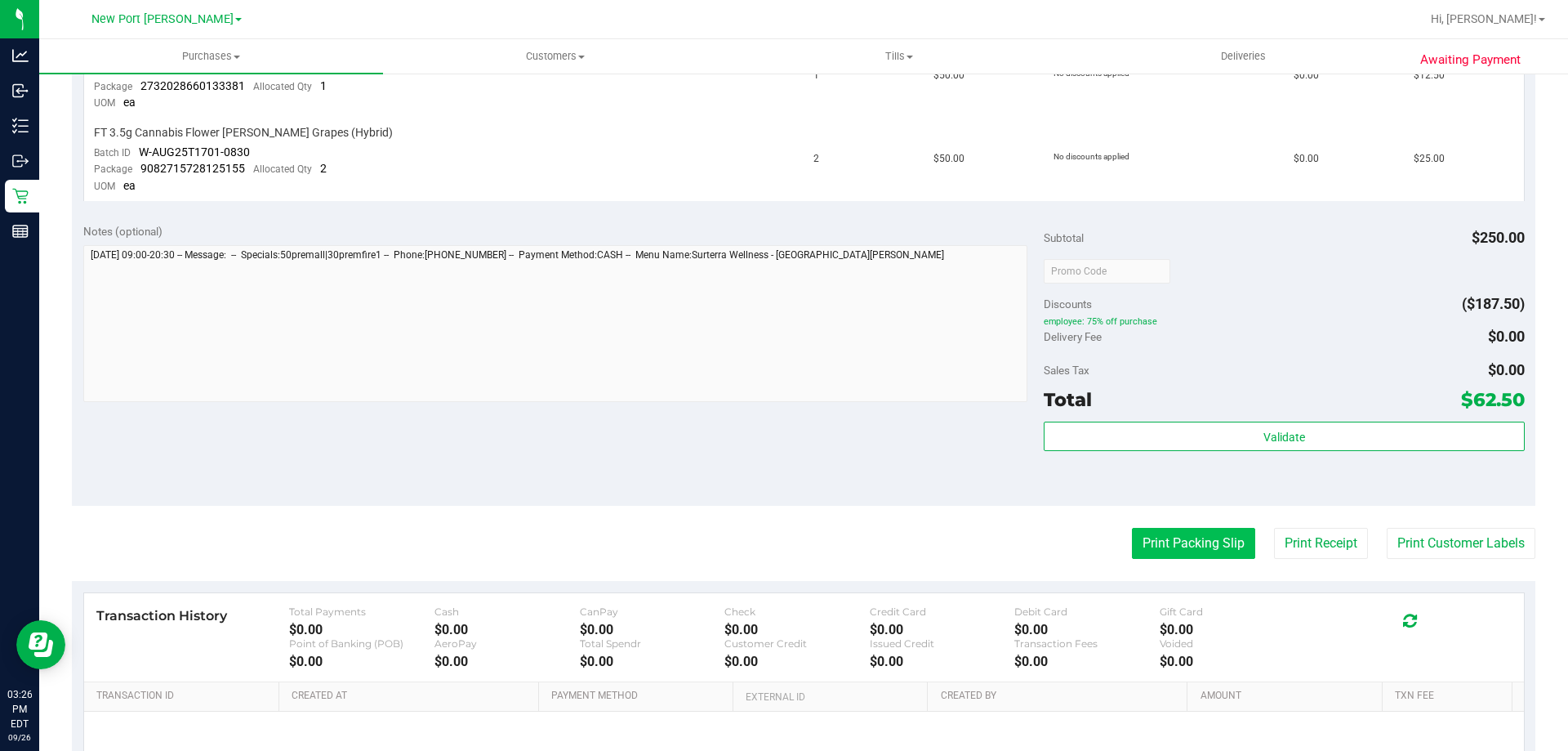
click at [1226, 551] on button "Print Packing Slip" at bounding box center [1193, 543] width 124 height 31
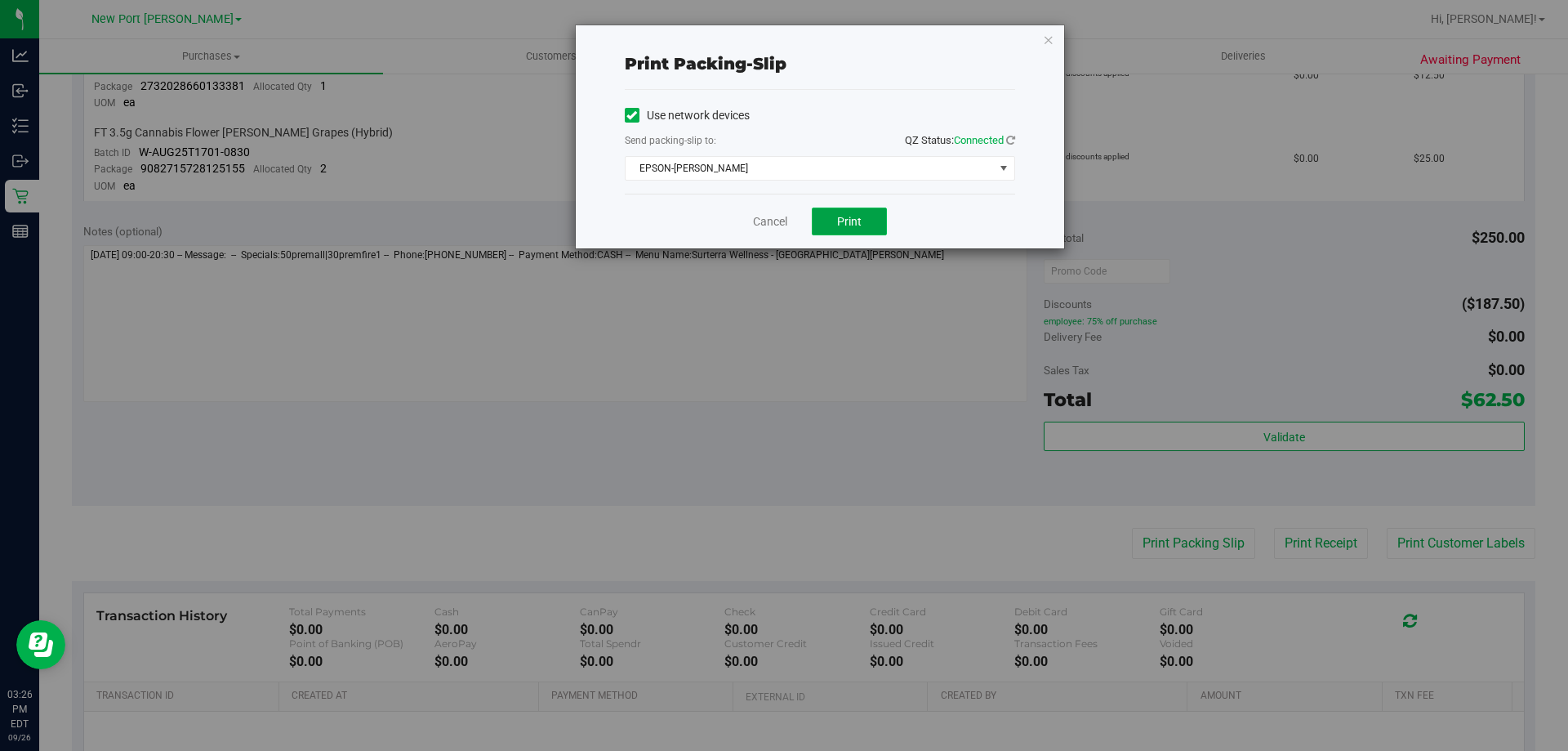
click at [834, 217] on button "Print" at bounding box center [849, 222] width 75 height 28
click at [781, 226] on link "Cancel" at bounding box center [770, 222] width 34 height 17
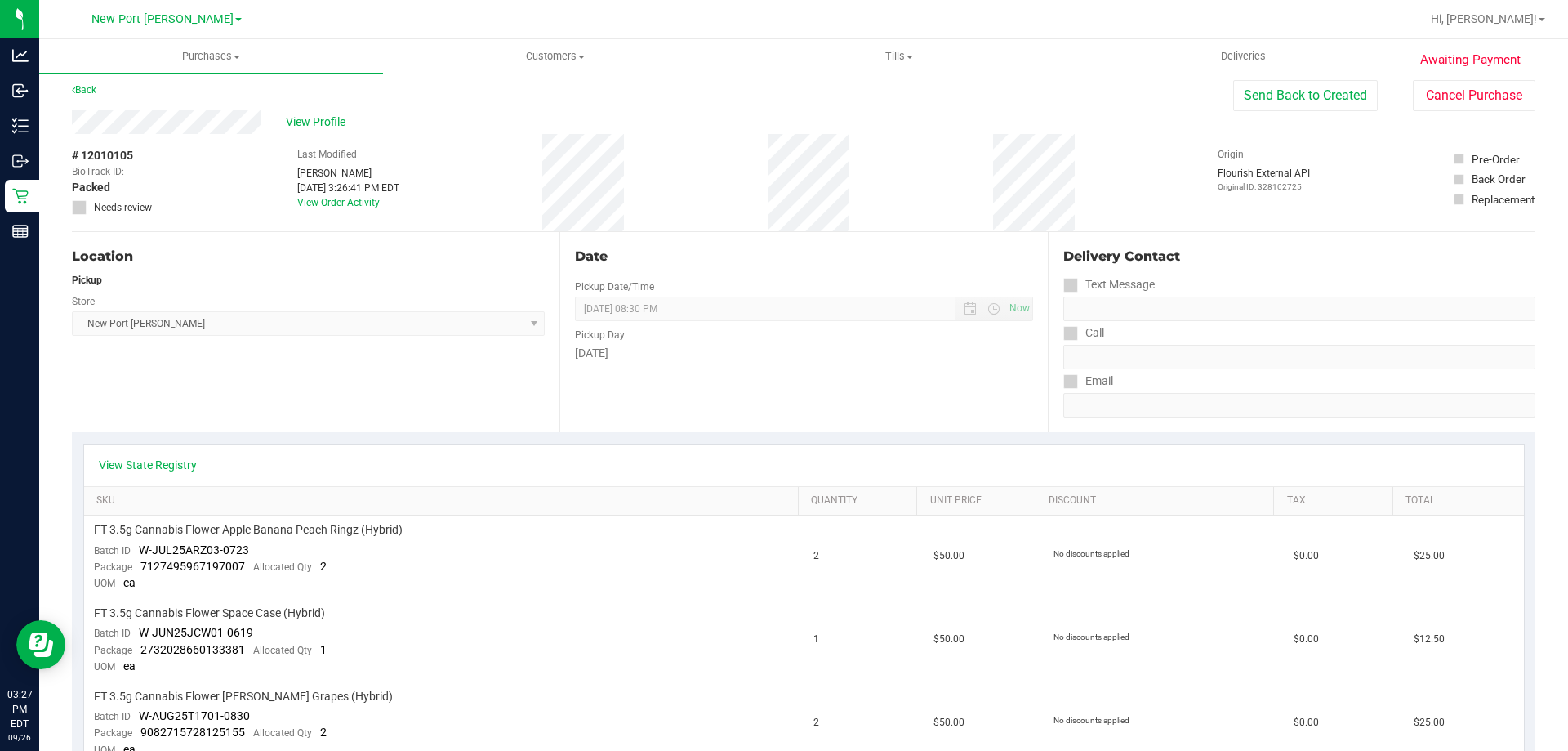
scroll to position [0, 0]
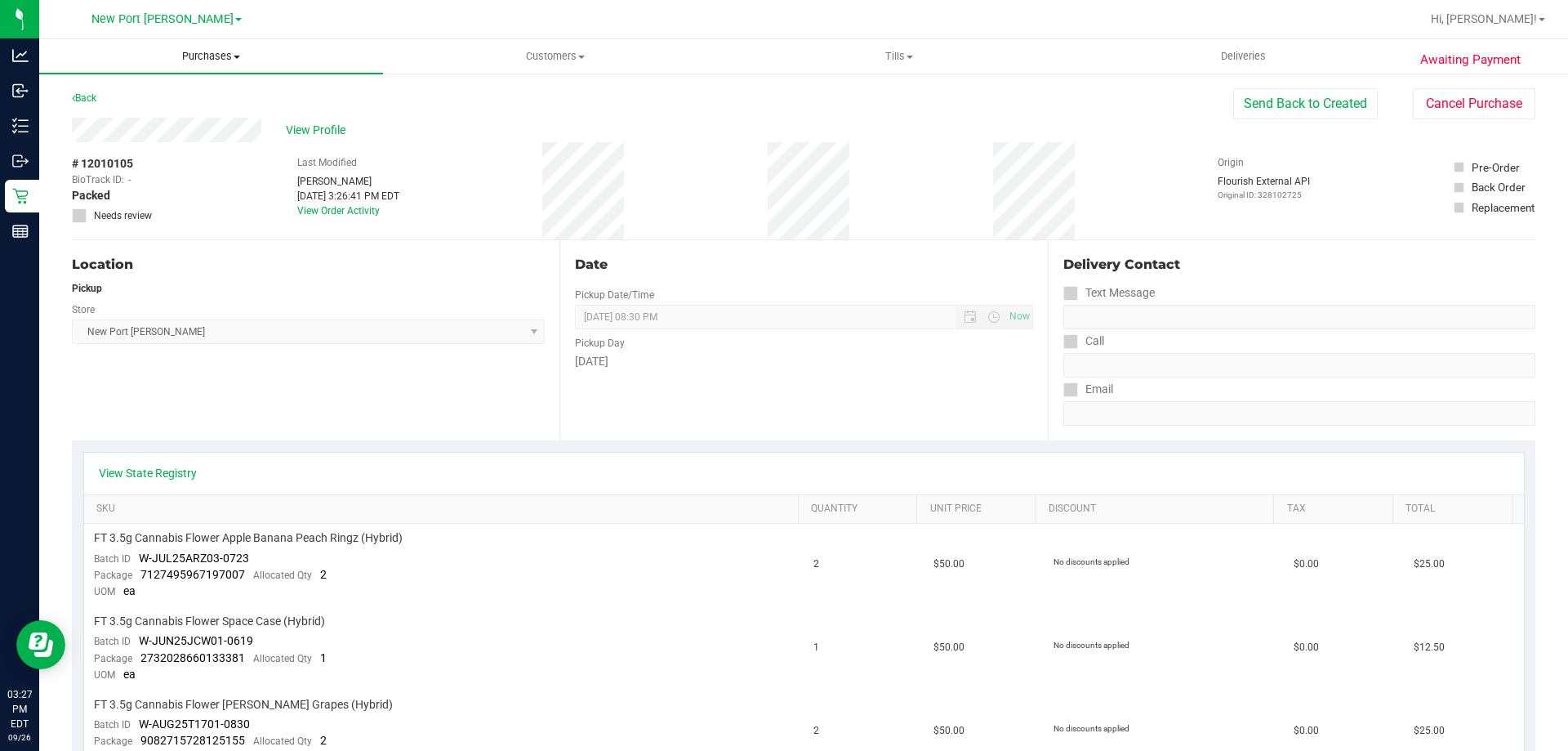
click at [222, 58] on span "Purchases" at bounding box center [211, 56] width 344 height 15
click at [229, 122] on li "Fulfillment" at bounding box center [211, 119] width 344 height 20
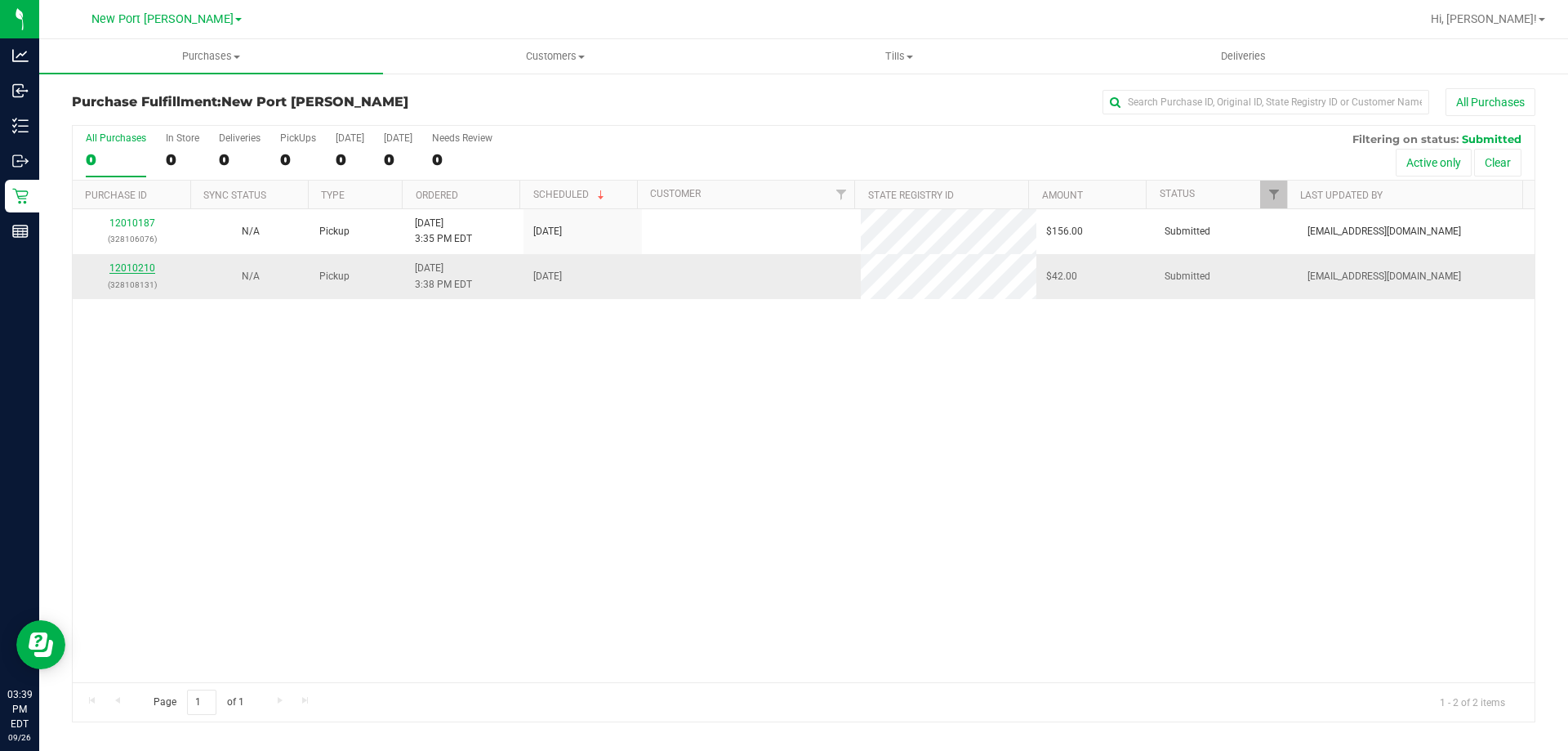
click at [140, 263] on link "12010210" at bounding box center [133, 268] width 46 height 11
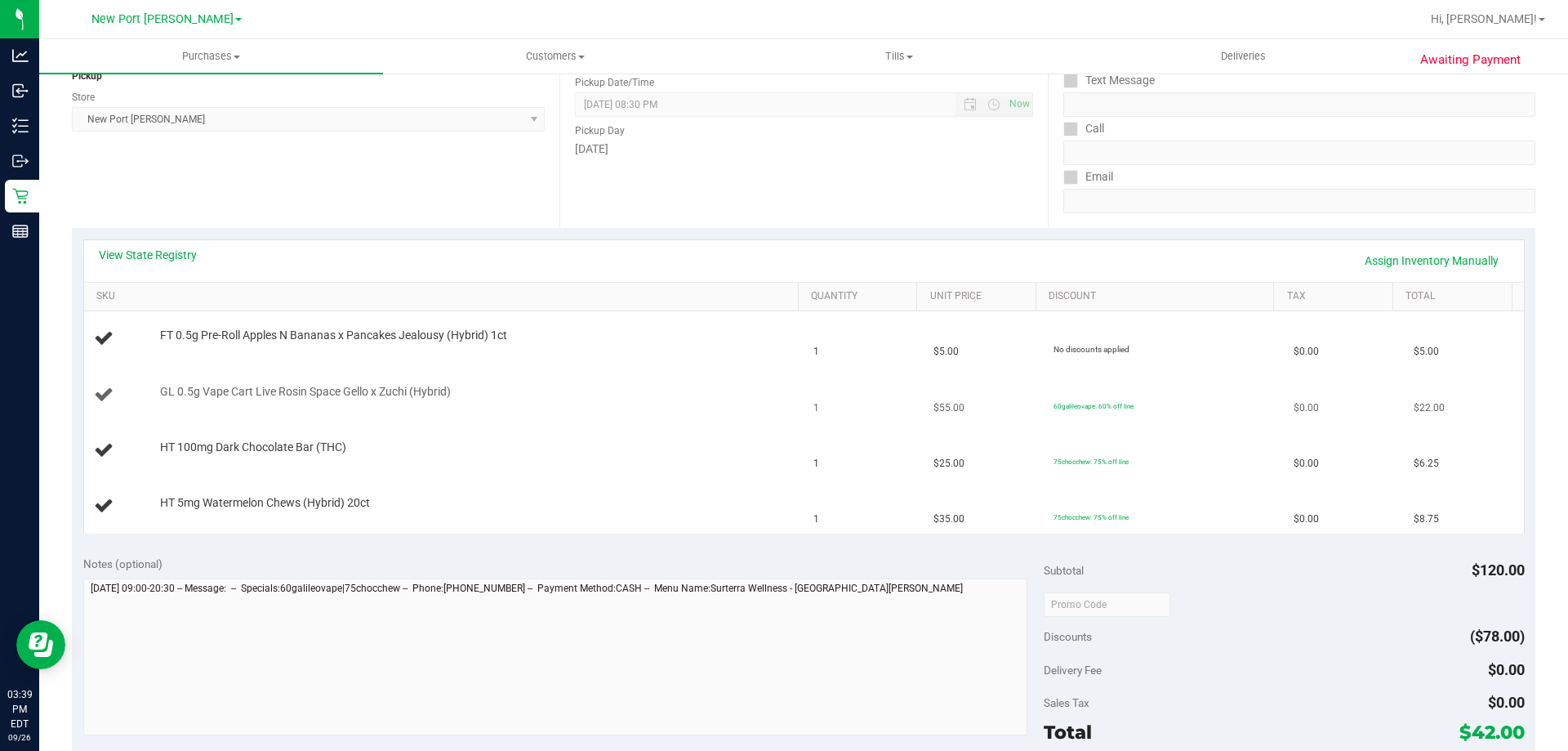
scroll to position [164, 0]
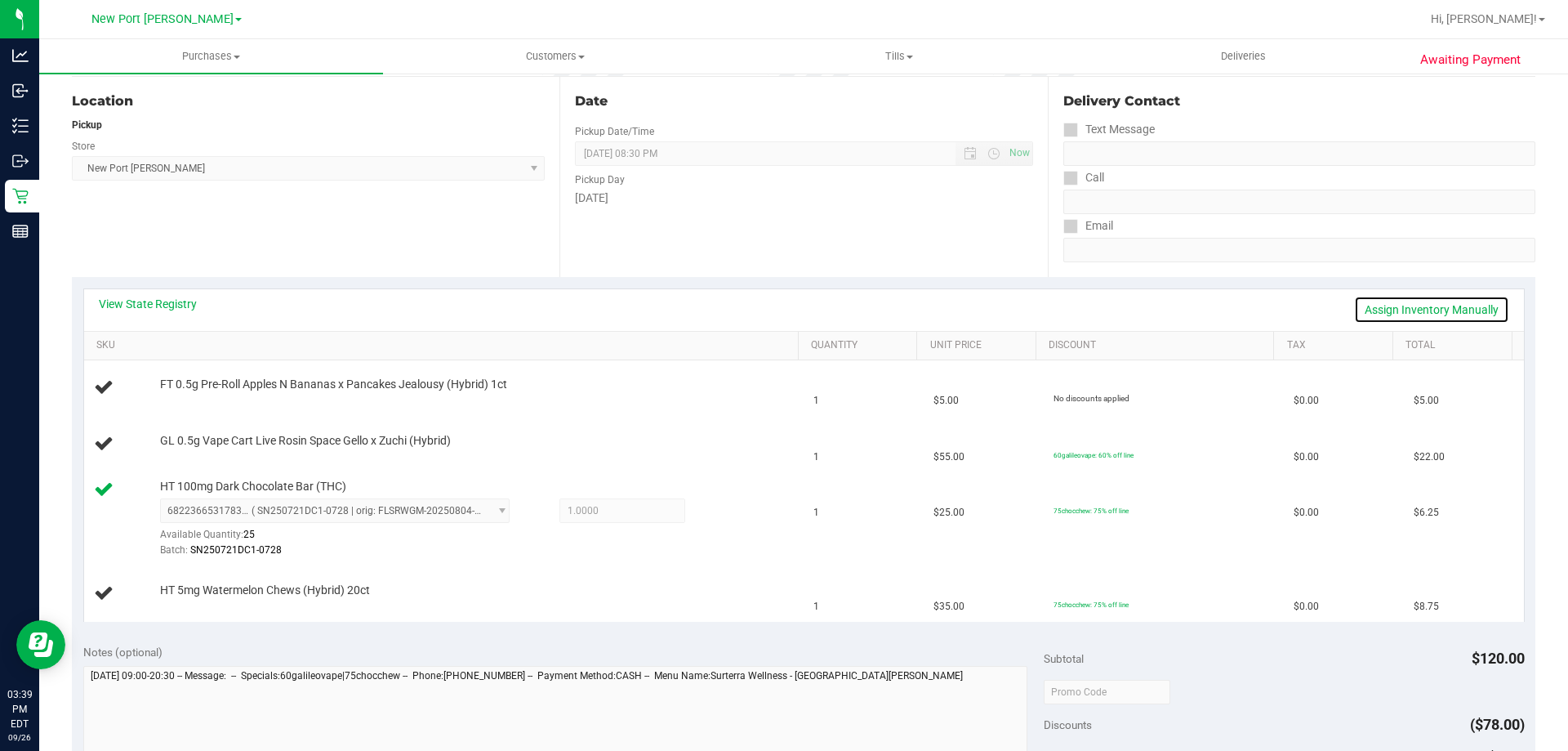
click at [1389, 314] on link "Assign Inventory Manually" at bounding box center [1431, 309] width 155 height 28
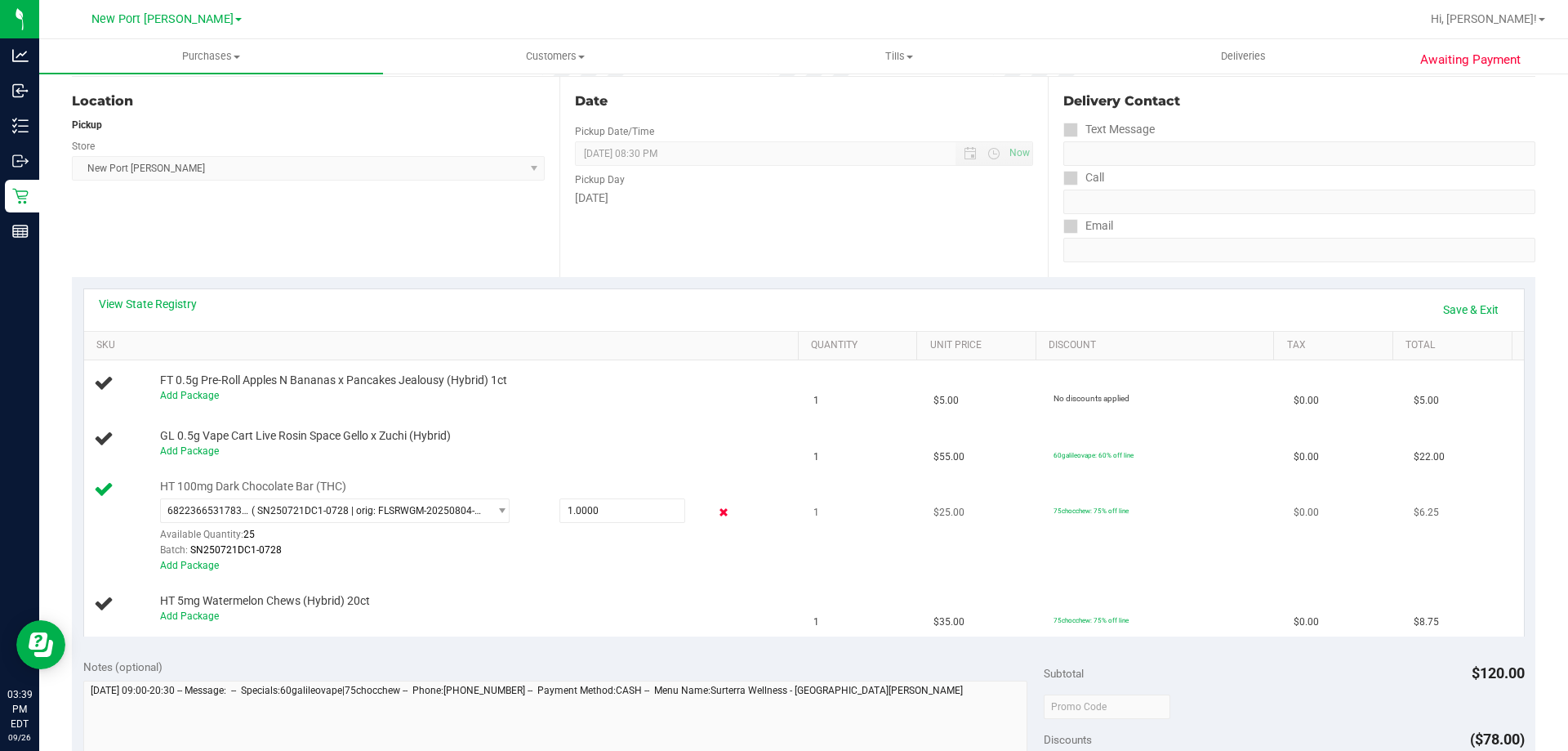
click at [716, 518] on icon at bounding box center [724, 512] width 17 height 19
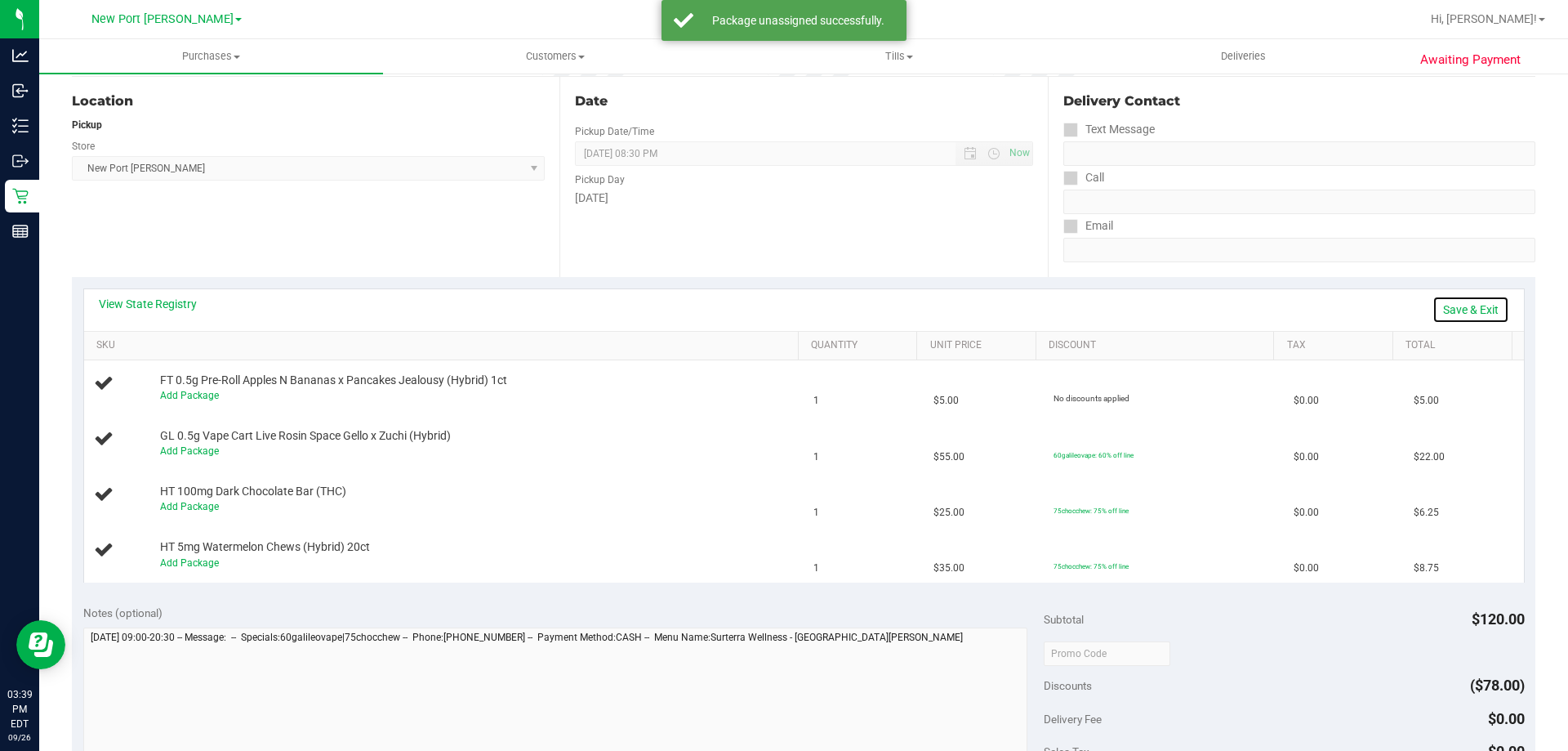
click at [1432, 304] on link "Save & Exit" at bounding box center [1471, 309] width 77 height 28
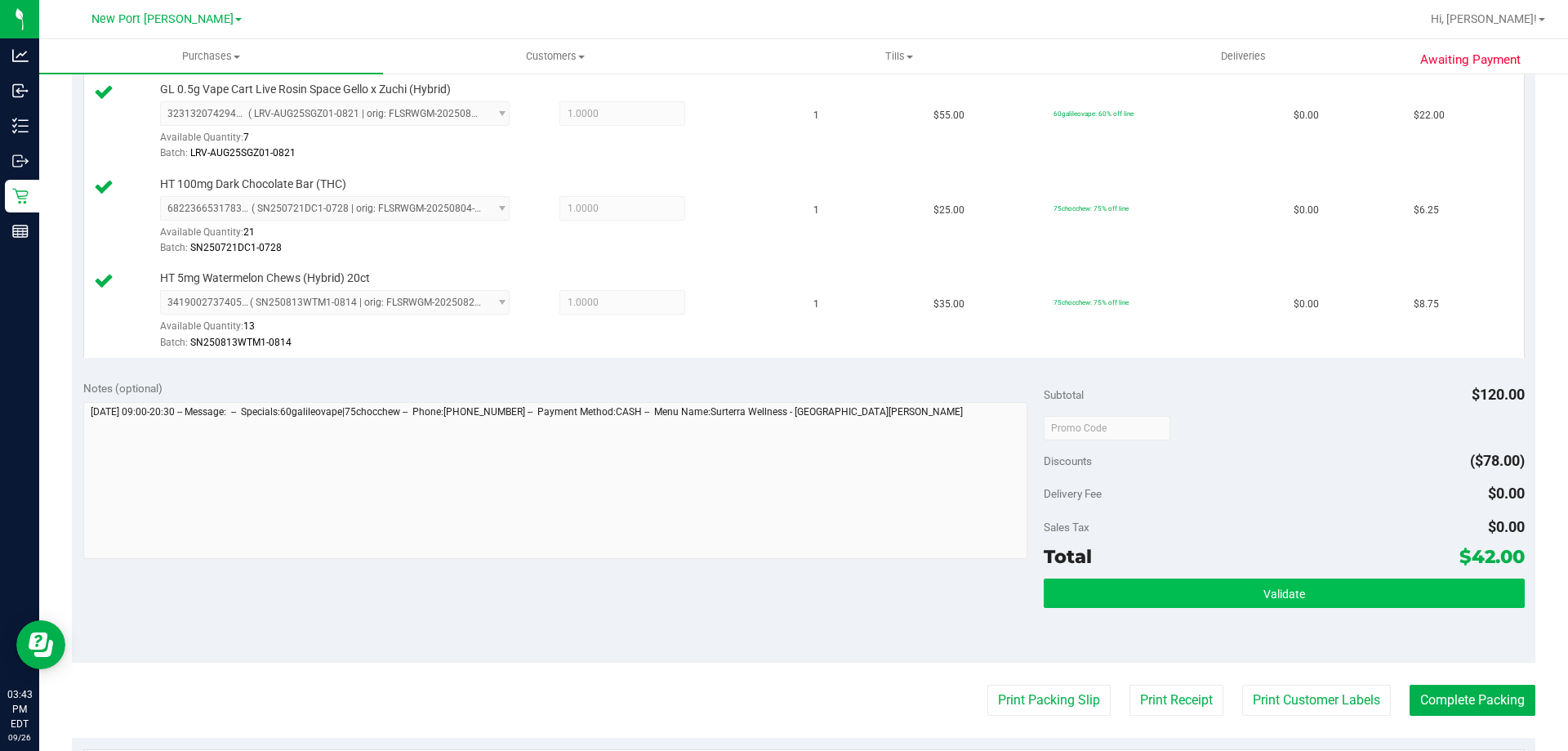
scroll to position [572, 0]
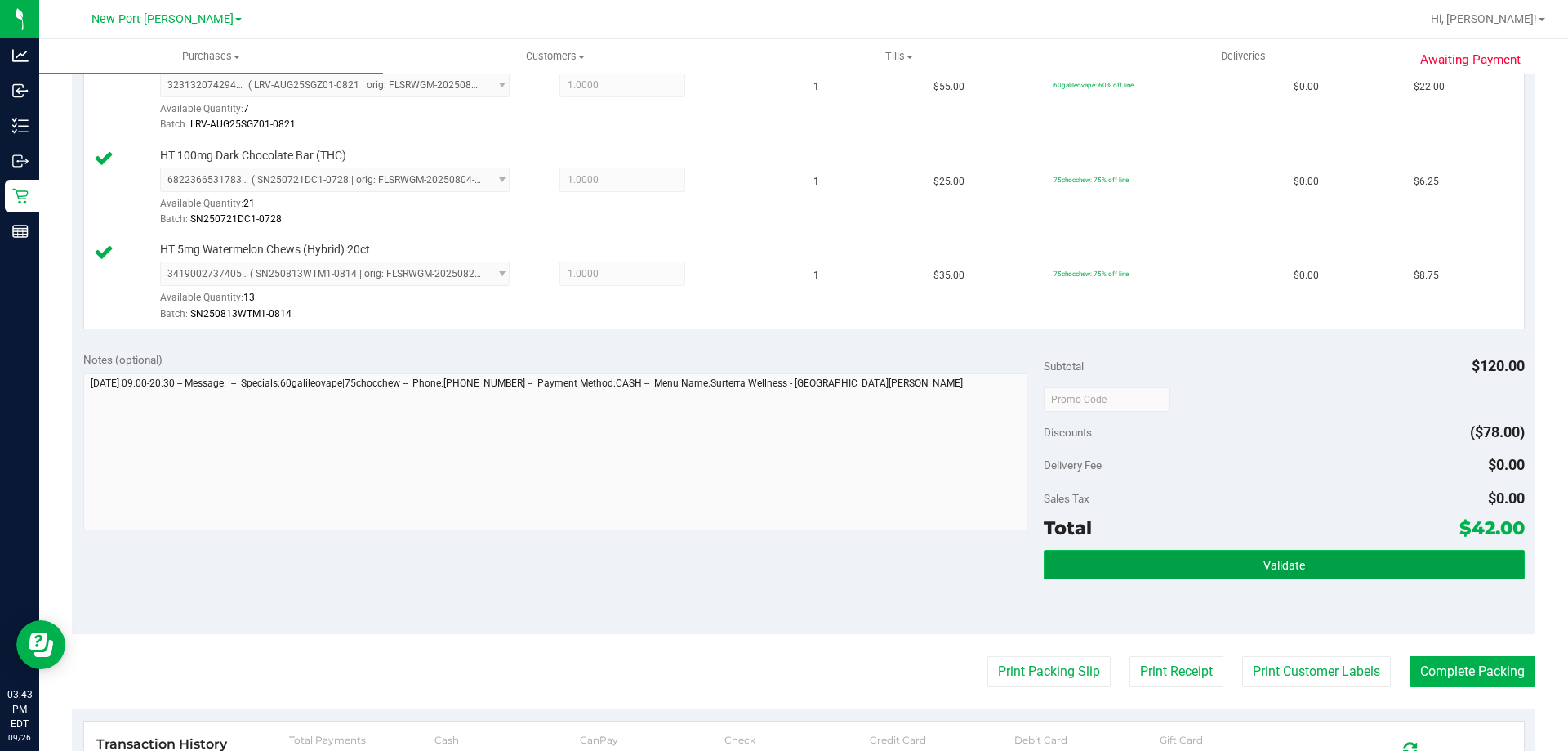
click at [1193, 552] on button "Validate" at bounding box center [1283, 564] width 480 height 29
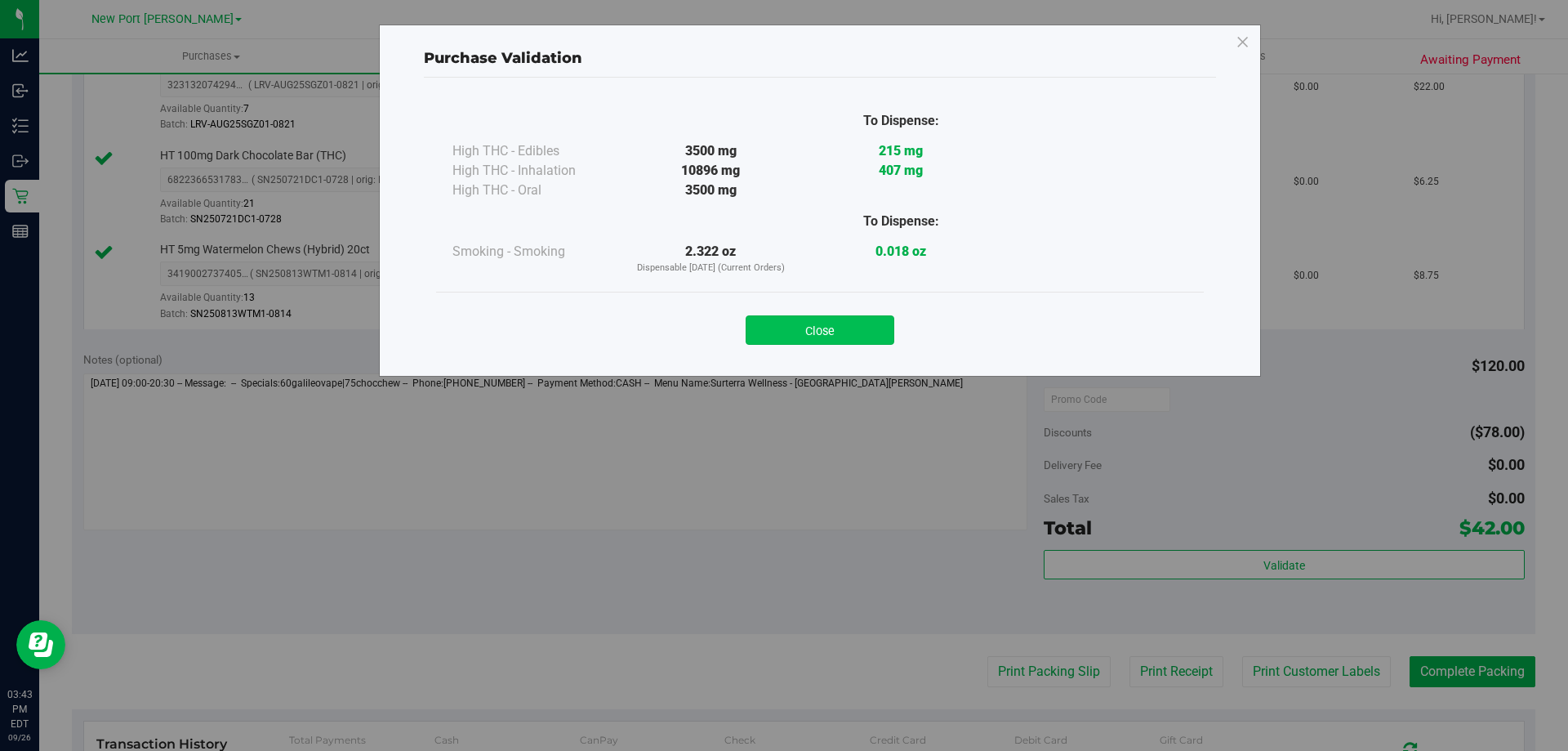
click at [835, 329] on button "Close" at bounding box center [820, 330] width 149 height 29
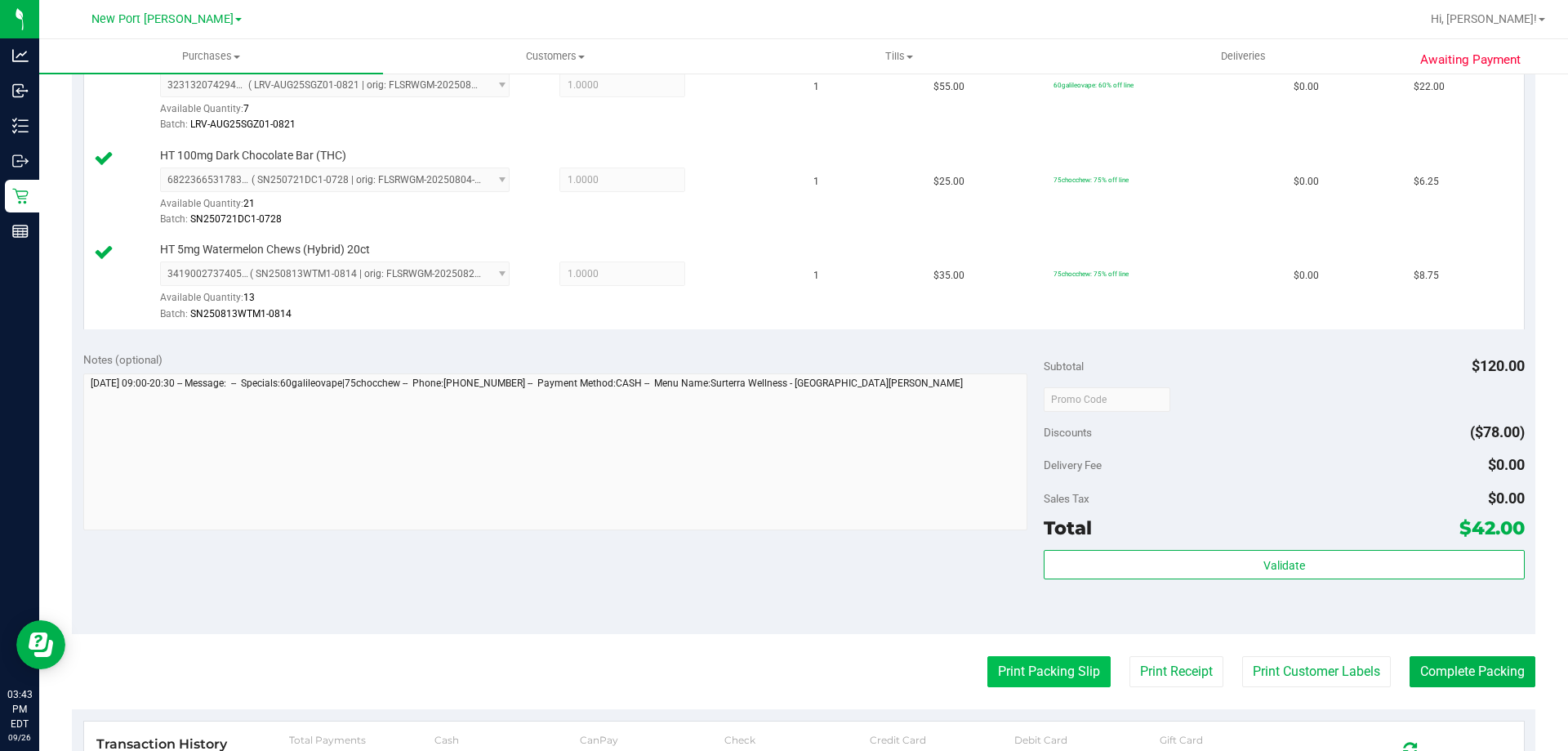
click at [1013, 661] on button "Print Packing Slip" at bounding box center [1049, 672] width 124 height 31
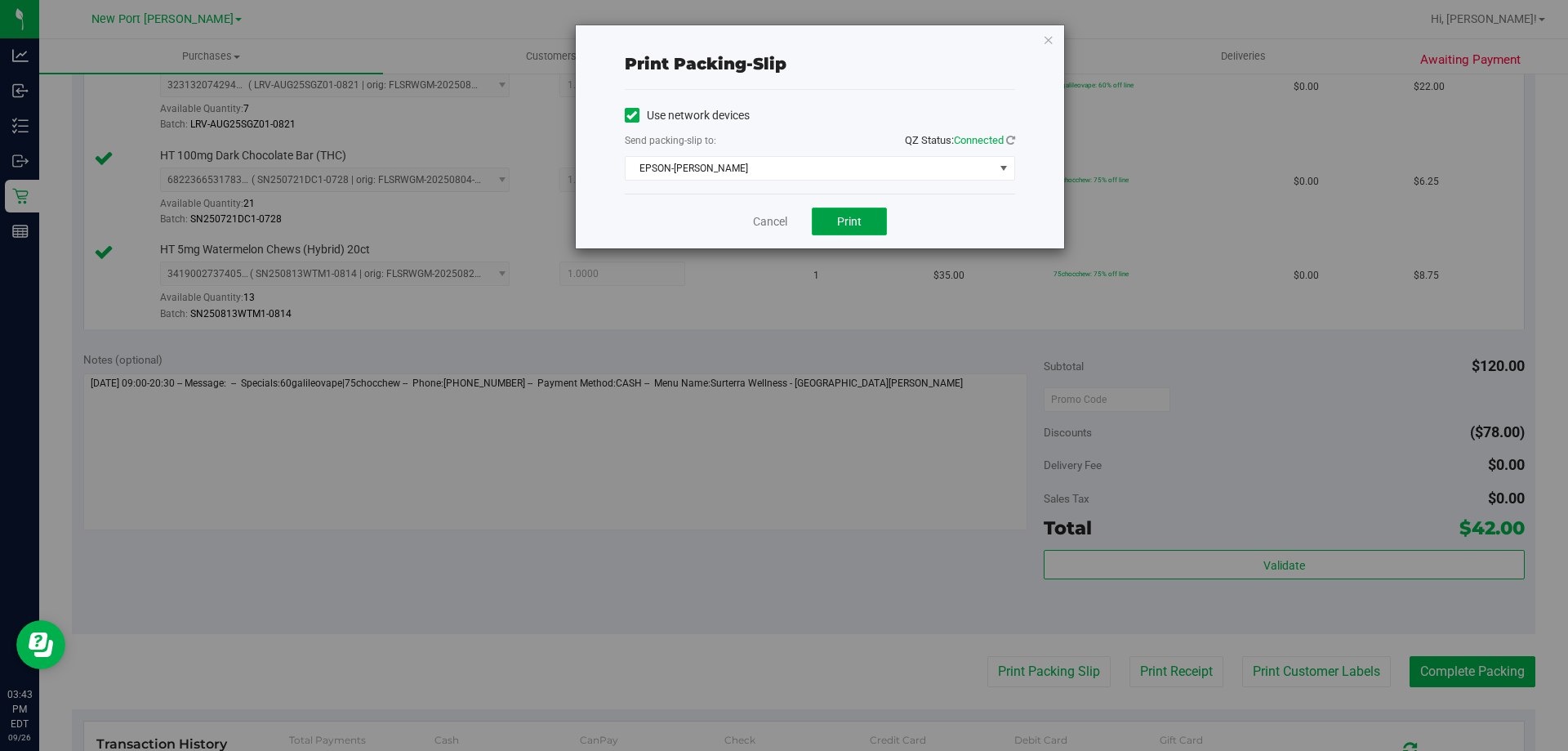
click at [862, 214] on button "Print" at bounding box center [849, 222] width 75 height 28
click at [753, 220] on link "Cancel" at bounding box center [770, 222] width 34 height 17
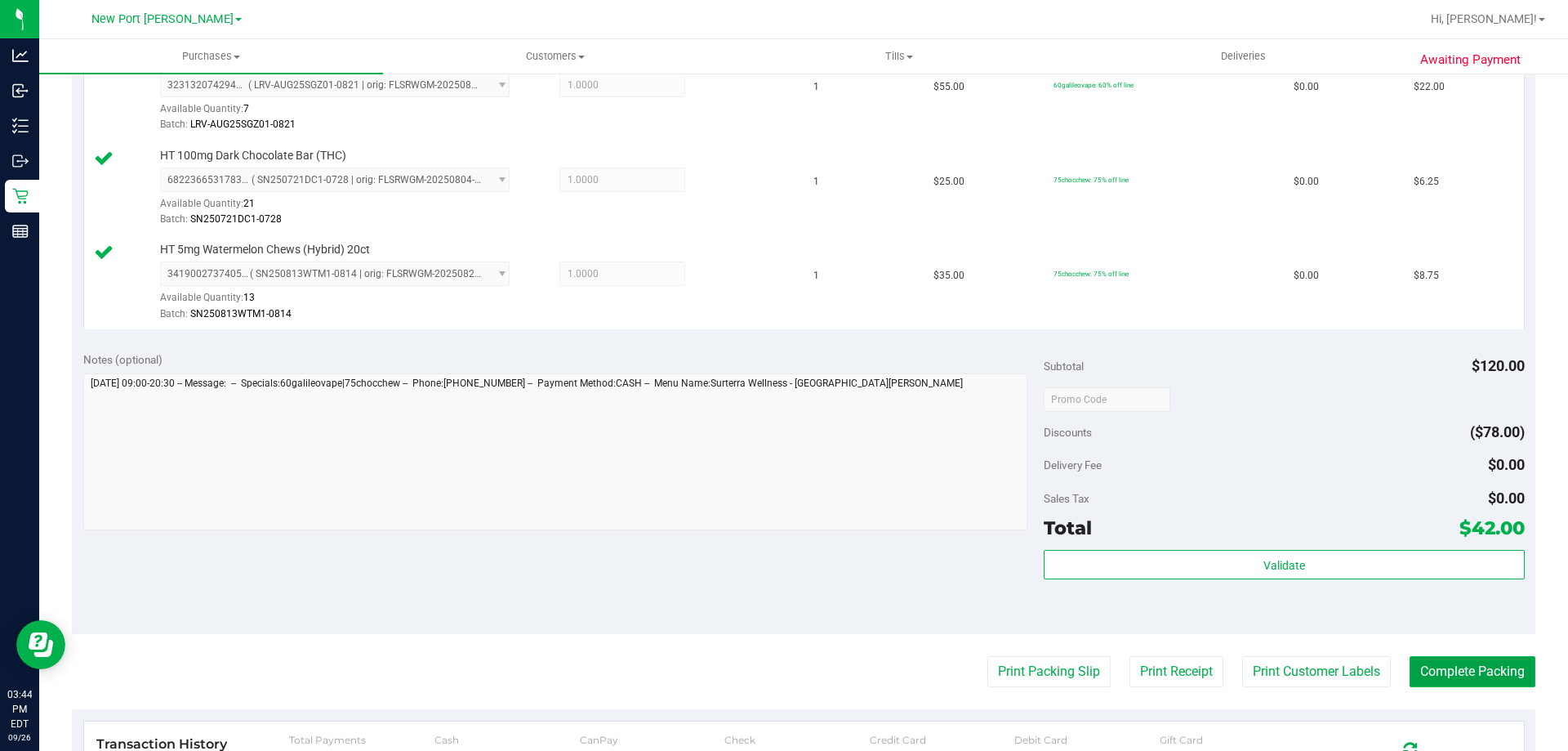
click at [1428, 677] on button "Complete Packing" at bounding box center [1472, 672] width 126 height 31
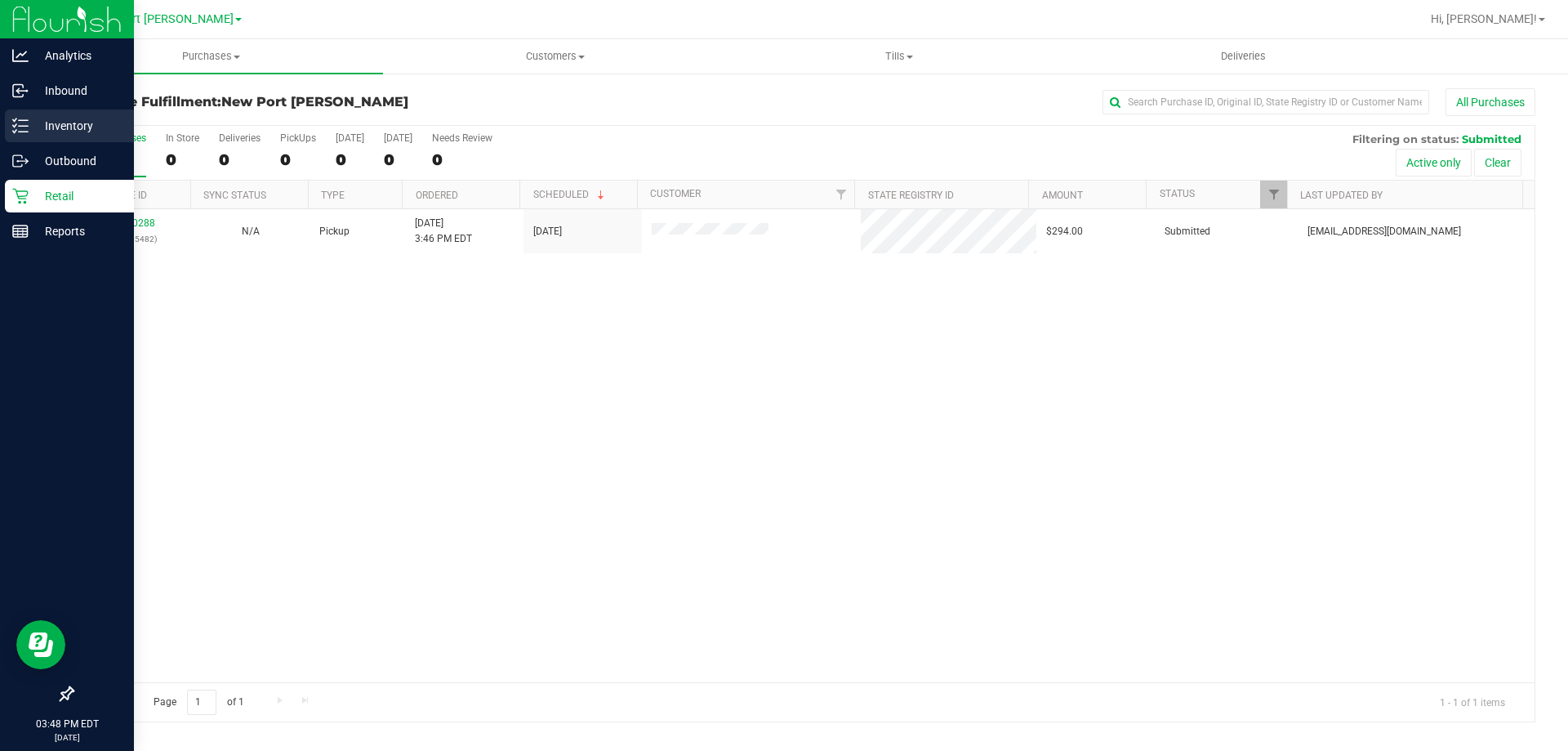
click at [12, 124] on icon at bounding box center [20, 126] width 16 height 16
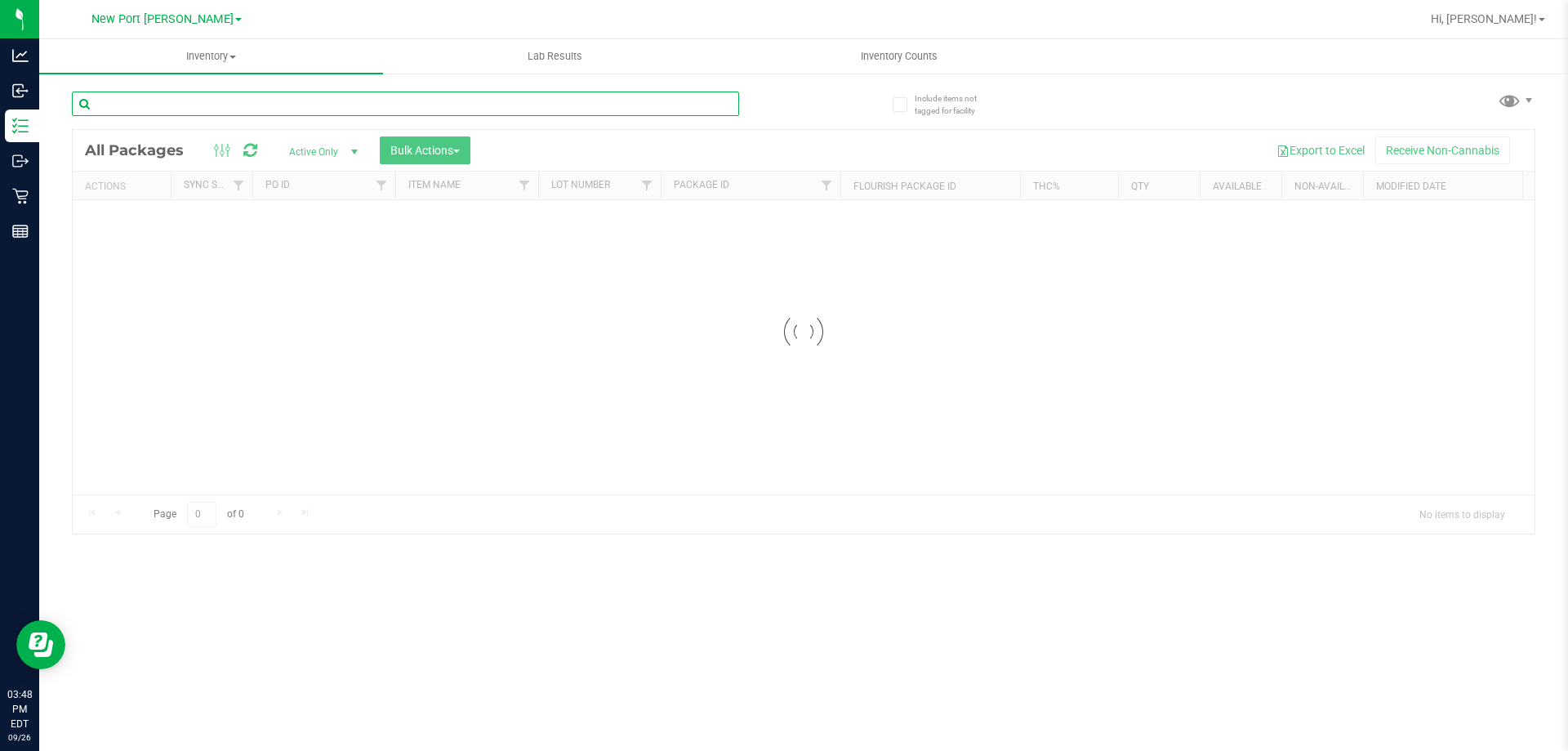
click at [281, 110] on input "text" at bounding box center [406, 104] width 667 height 25
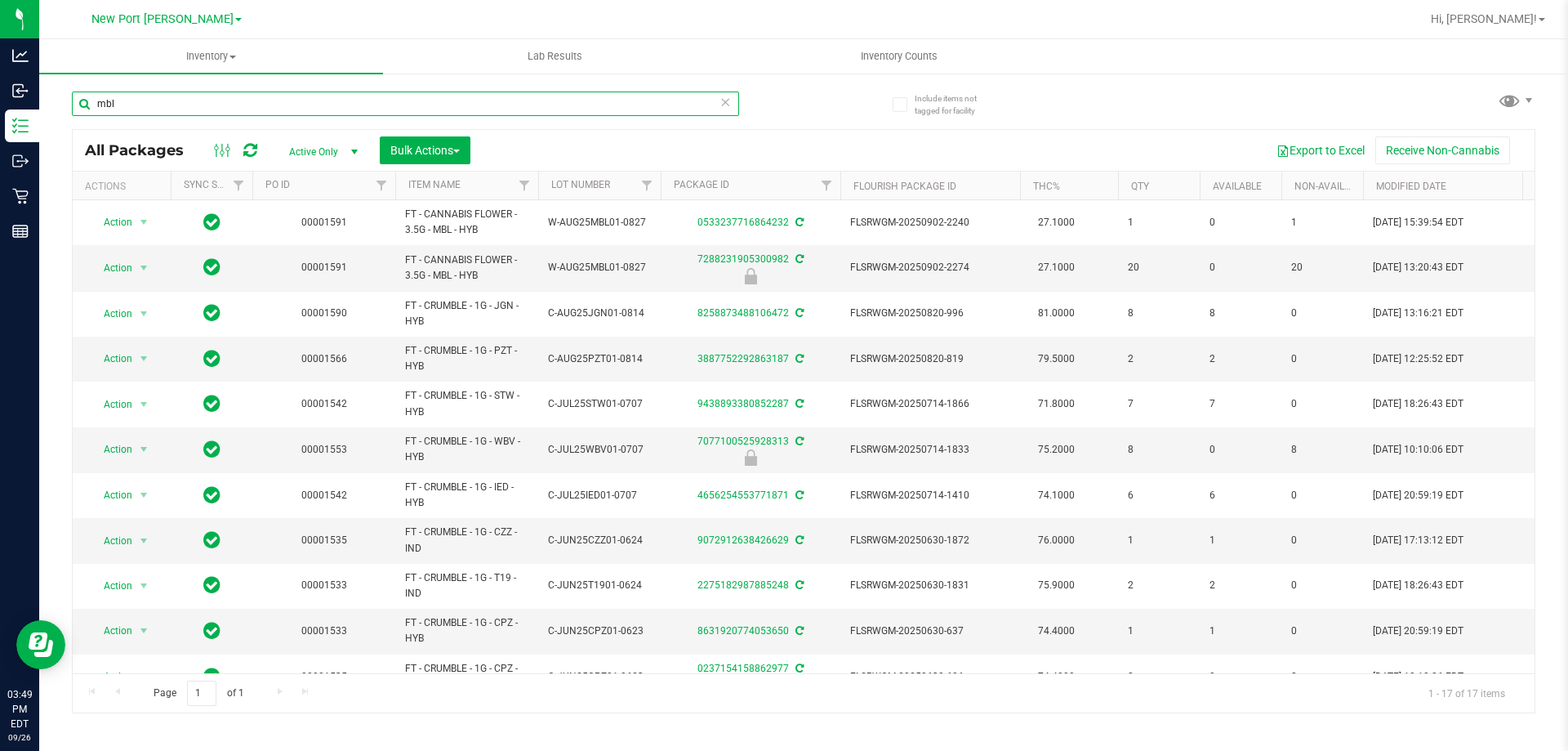
type input "mbl"
